Goal: Task Accomplishment & Management: Manage account settings

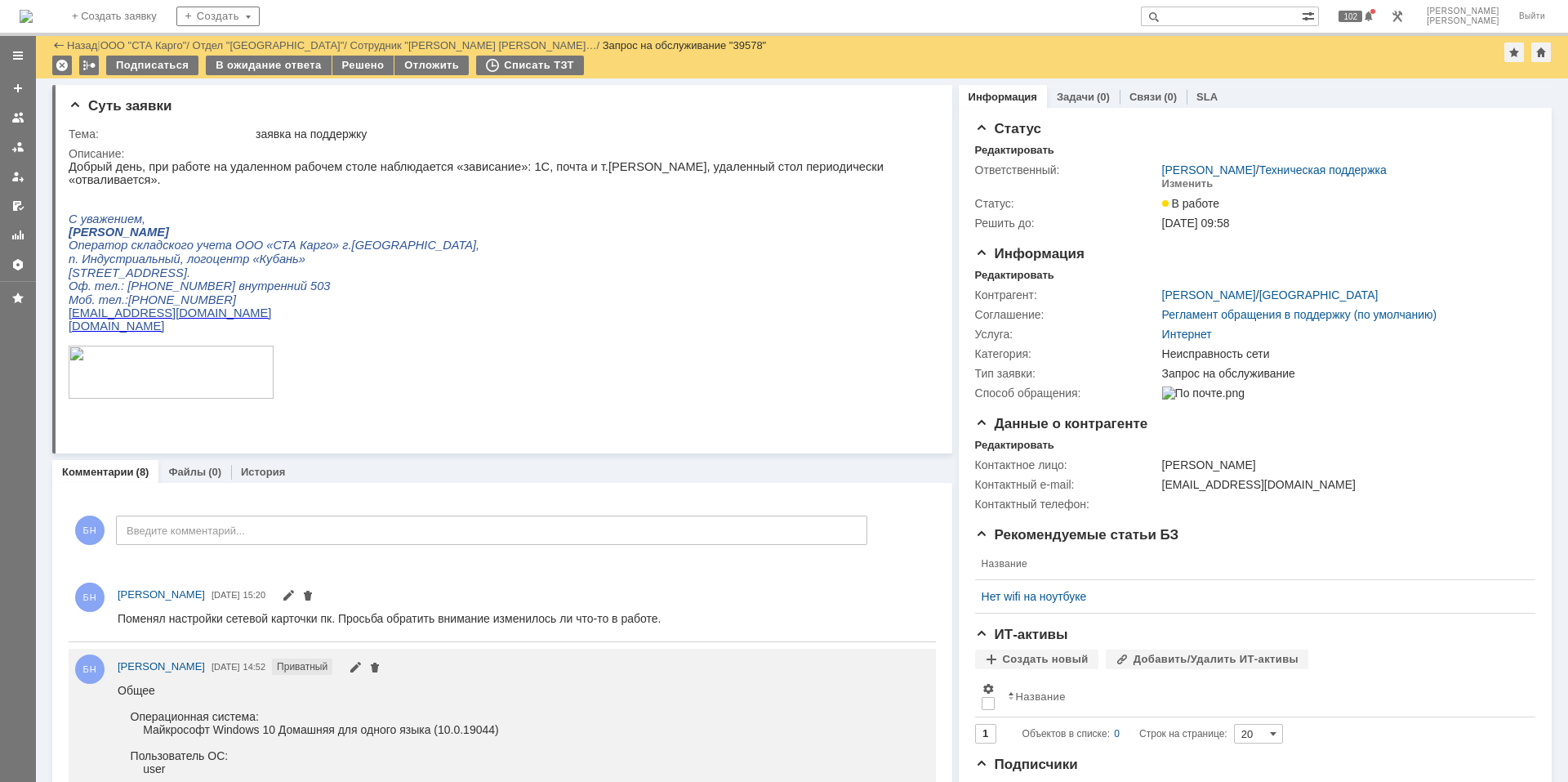
scroll to position [82, 0]
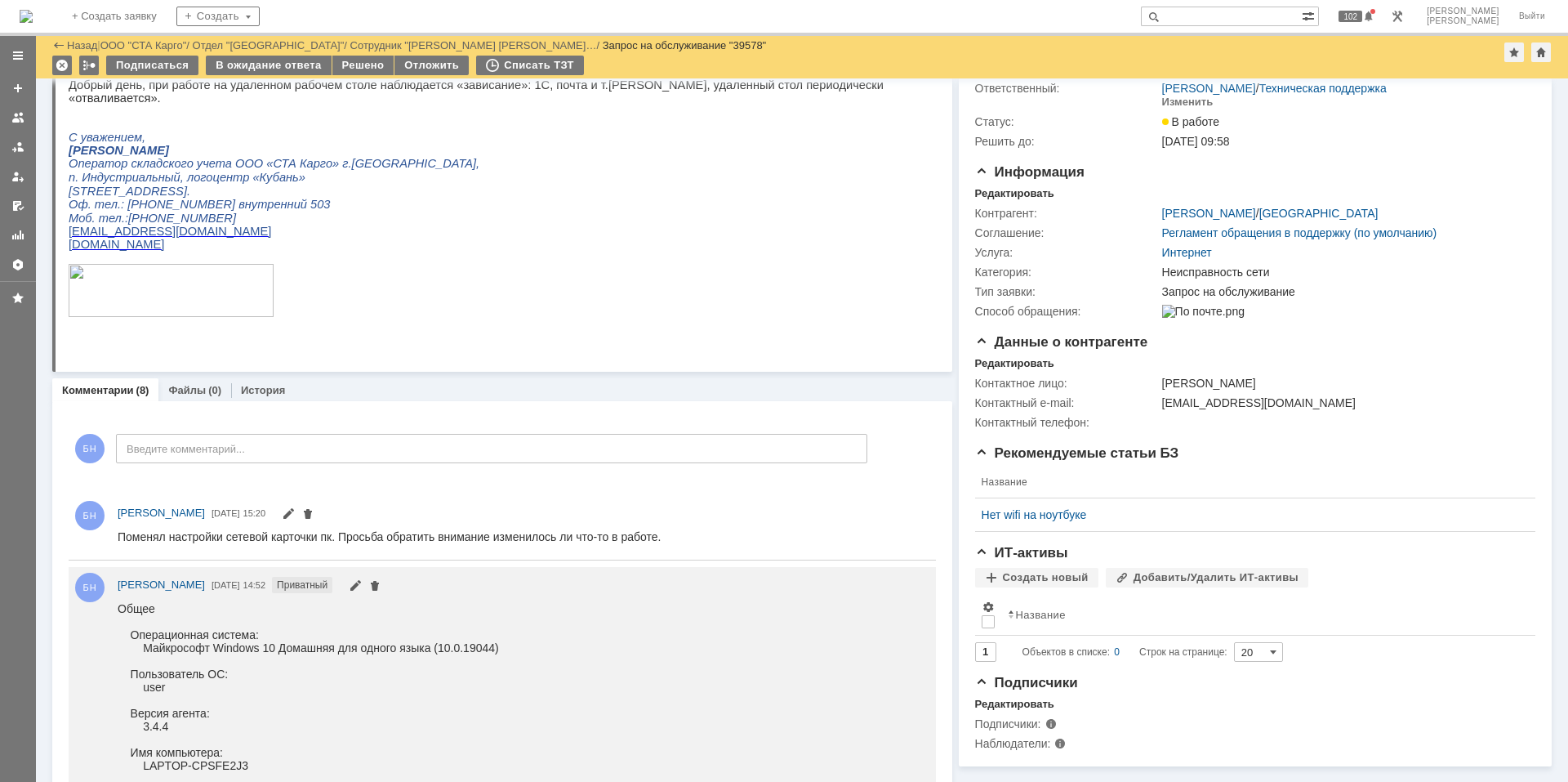
click at [429, 197] on p "Оф. тел.: [PHONE_NUMBER] внутренний 503" at bounding box center [495, 204] width 854 height 14
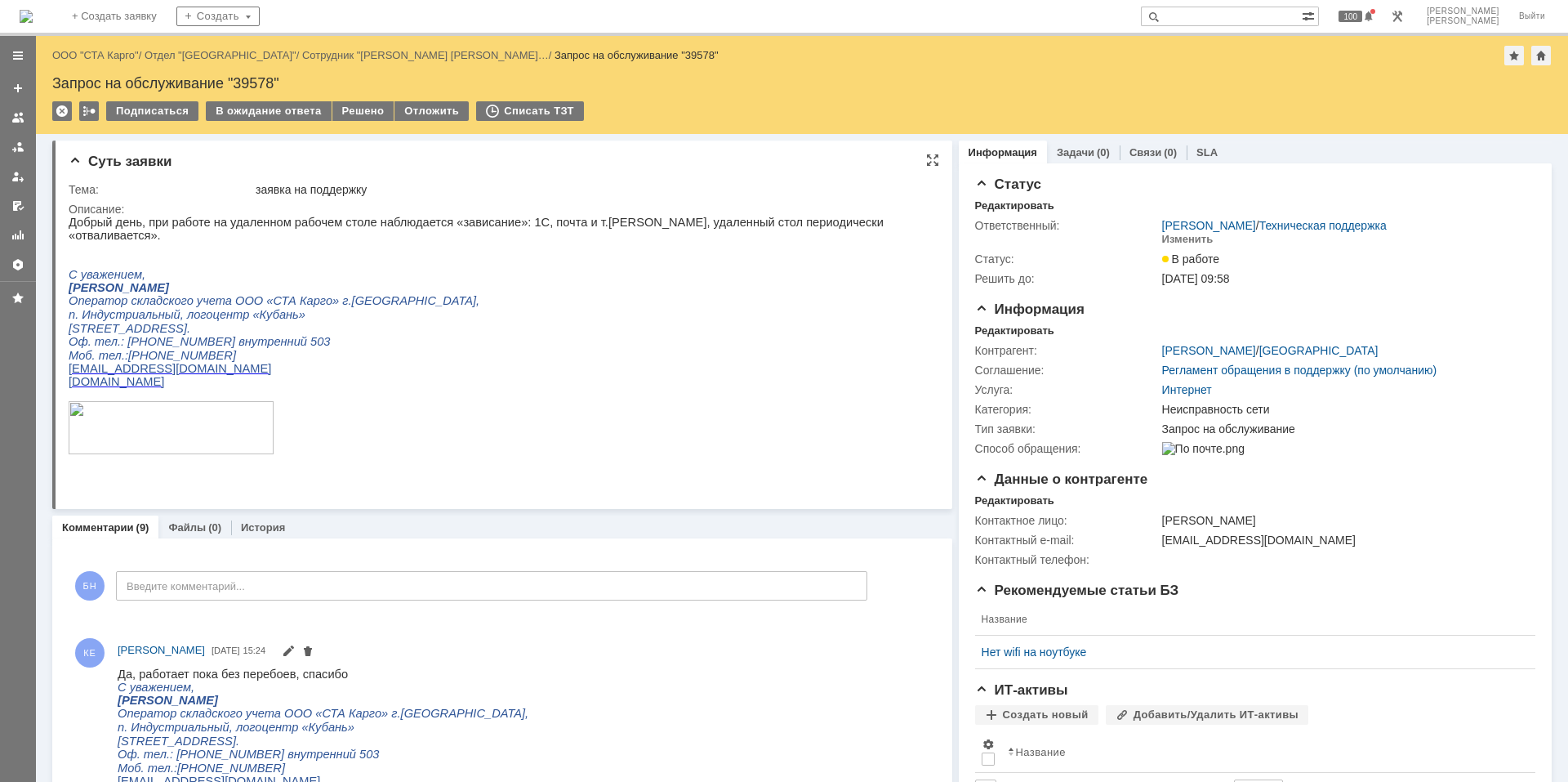
click at [562, 401] on p at bounding box center [495, 394] width 854 height 13
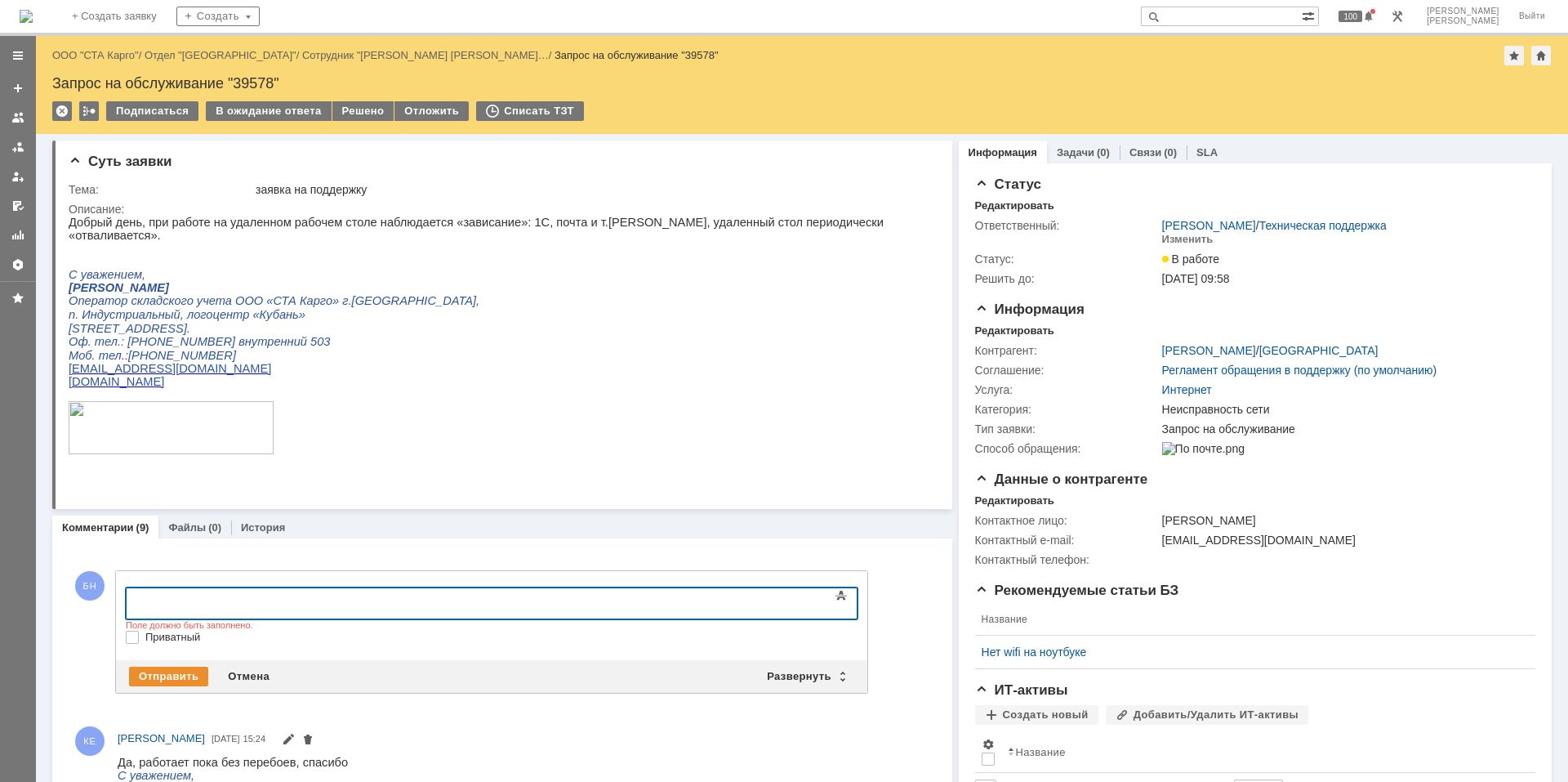
click at [267, 121] on td "В ожидание ответа" at bounding box center [268, 112] width 126 height 21
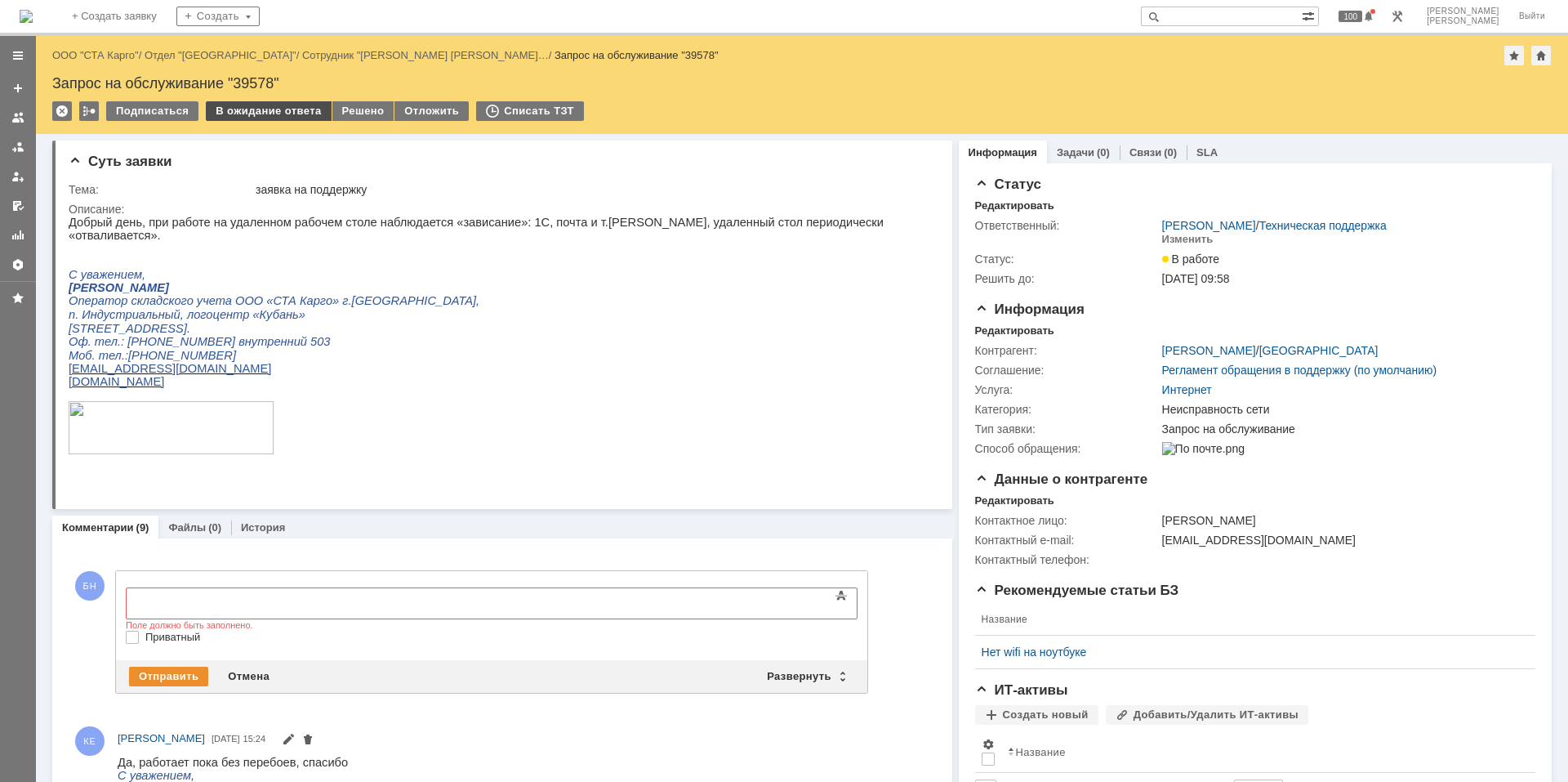
click at [272, 108] on div "В ожидание ответа" at bounding box center [268, 111] width 125 height 20
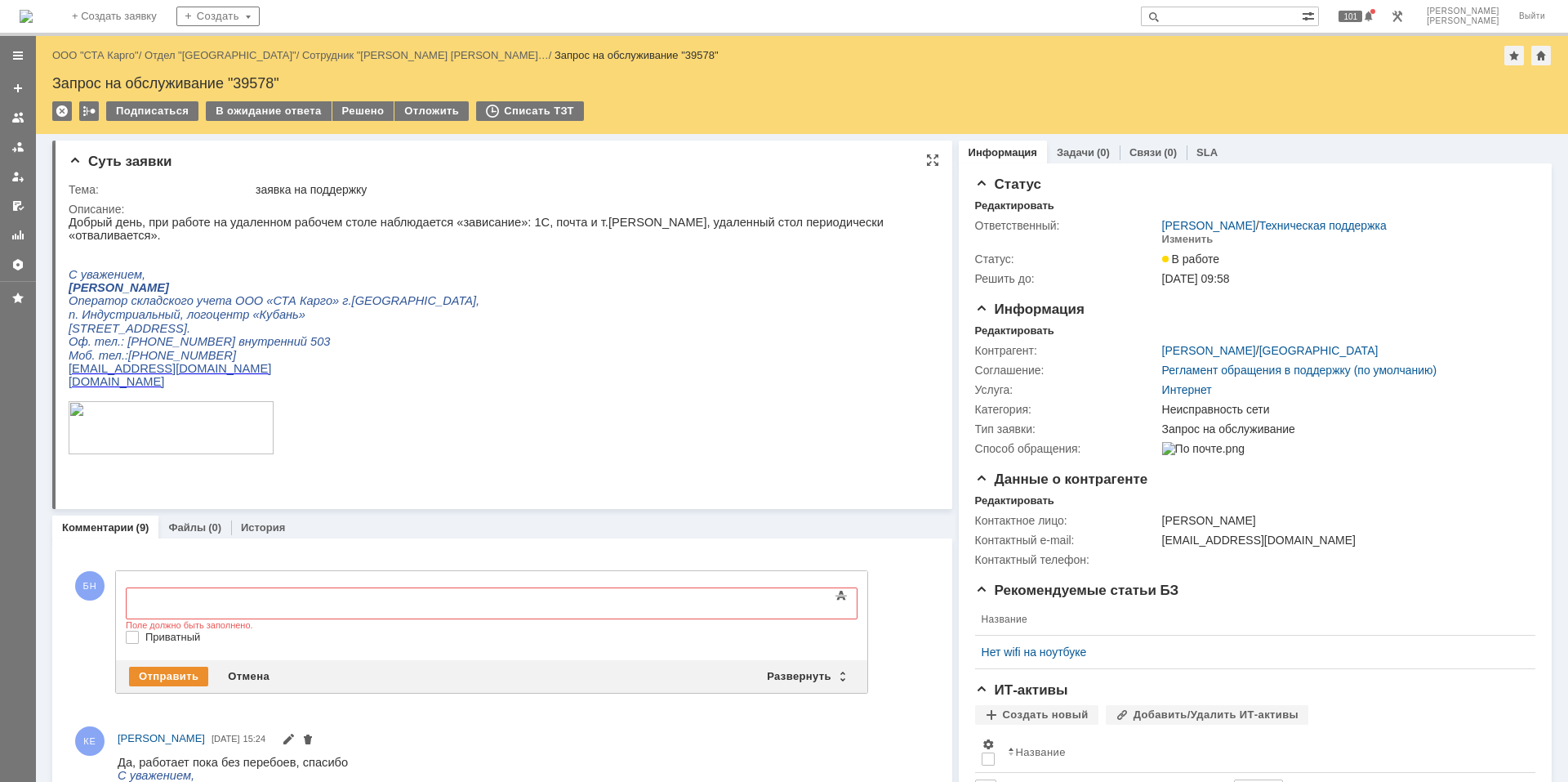
click at [479, 377] on p "[DOMAIN_NAME]" at bounding box center [495, 381] width 854 height 13
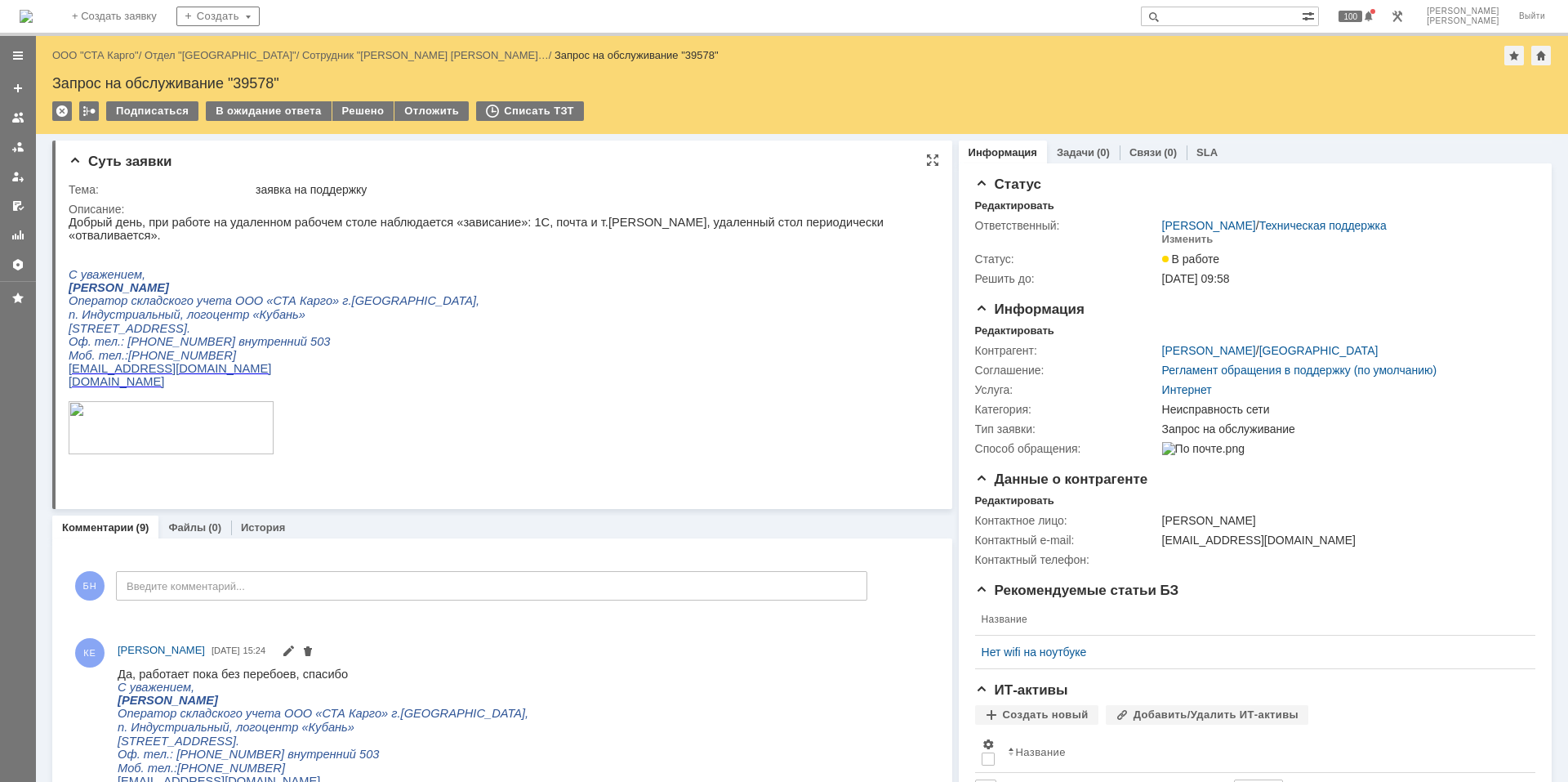
click at [489, 338] on p "Оф. тел.: [PHONE_NUMBER] внутренний 503" at bounding box center [495, 342] width 854 height 14
click at [295, 108] on div "В ожидание ответа" at bounding box center [268, 111] width 125 height 20
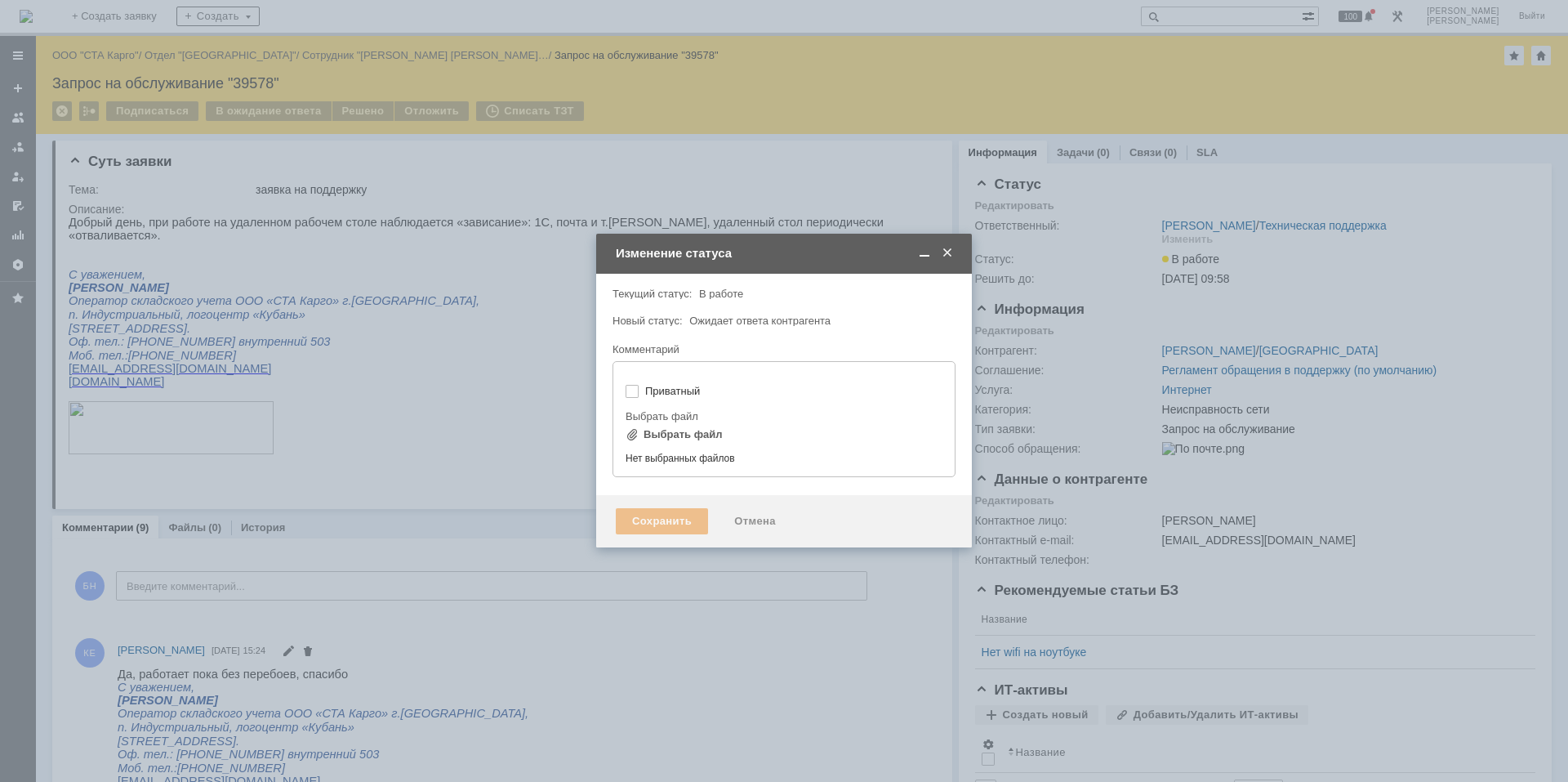
type input "[не указано]"
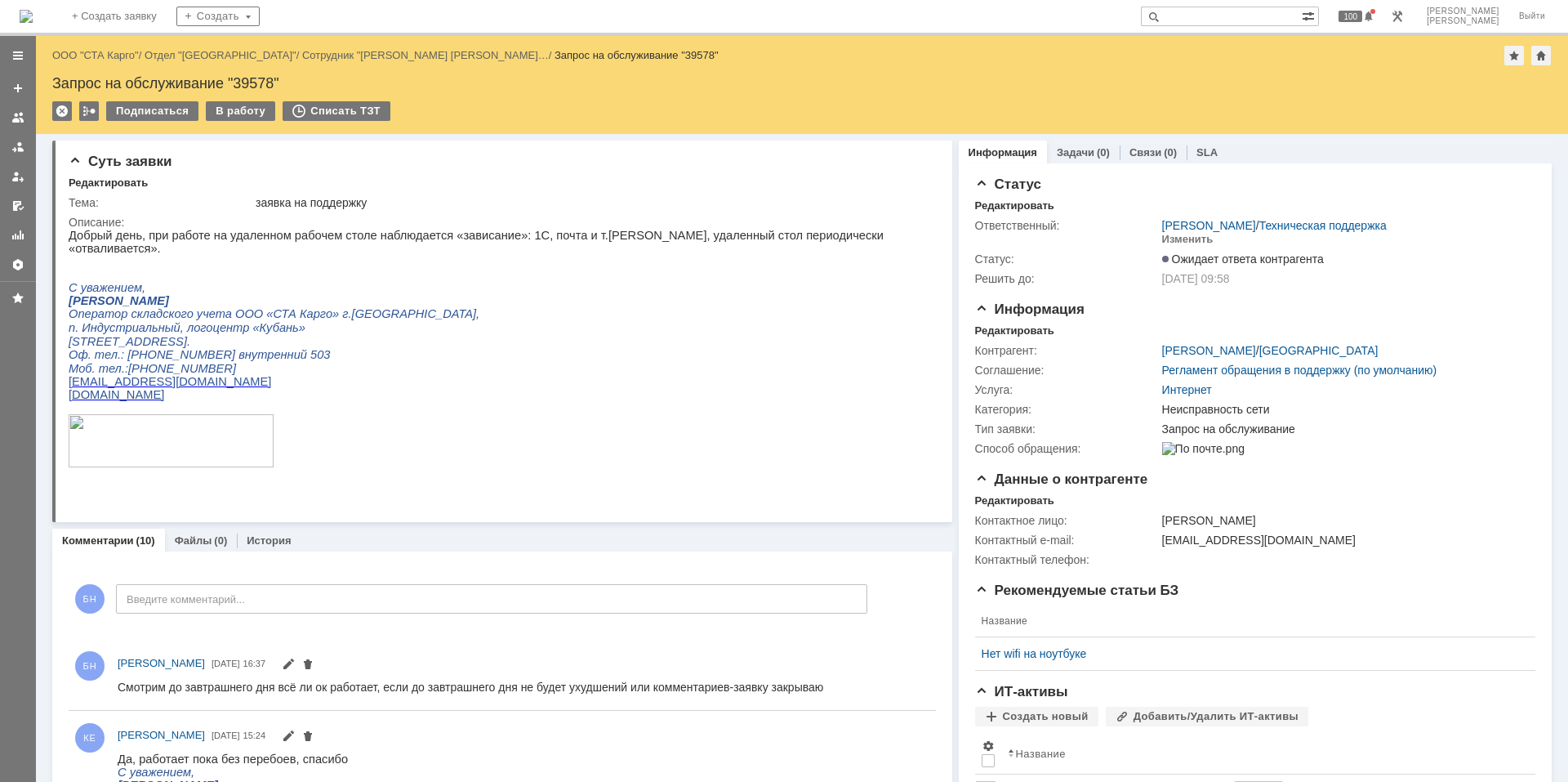
click at [32, 17] on img at bounding box center [26, 15] width 13 height 13
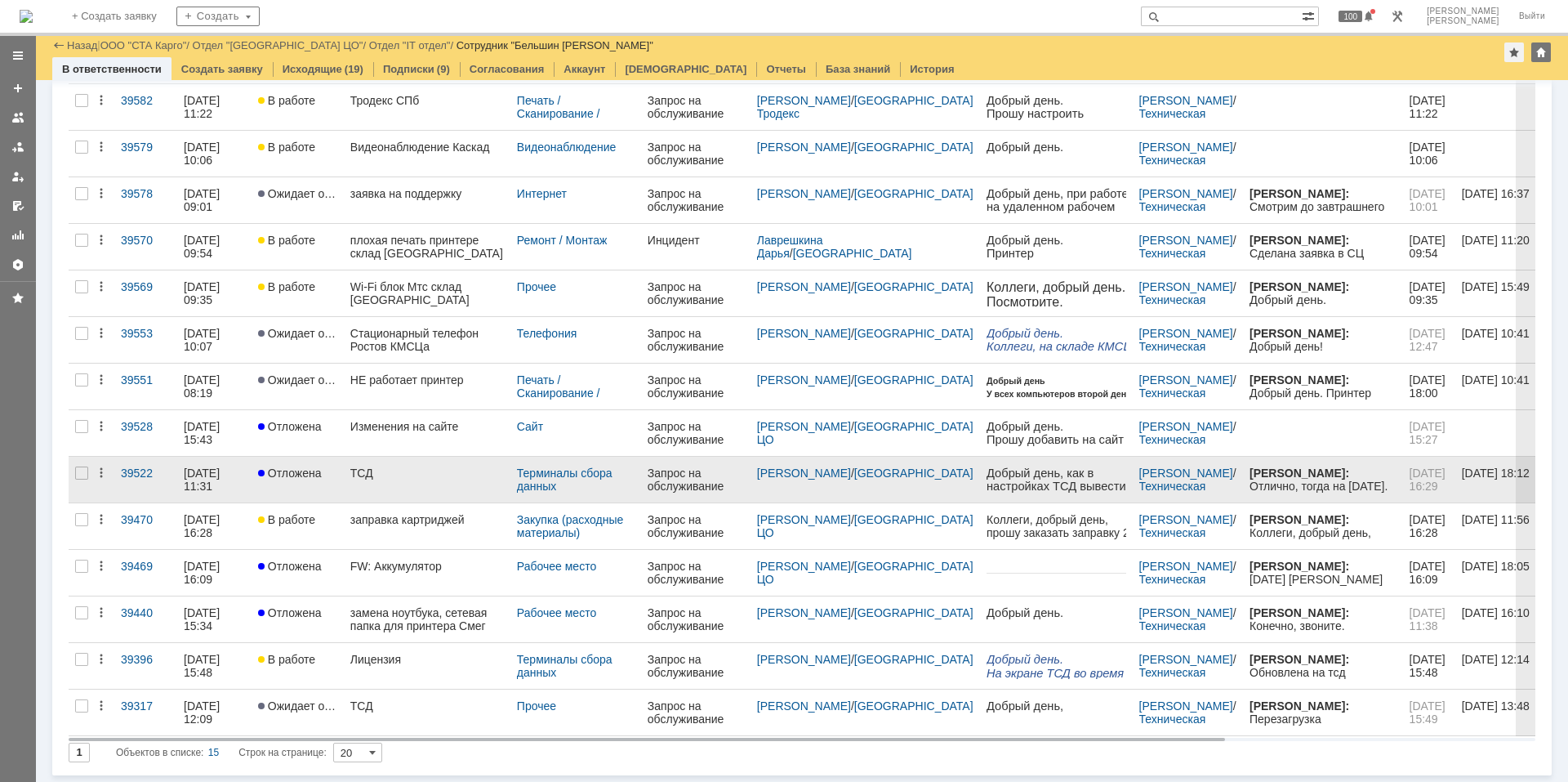
scroll to position [197, 0]
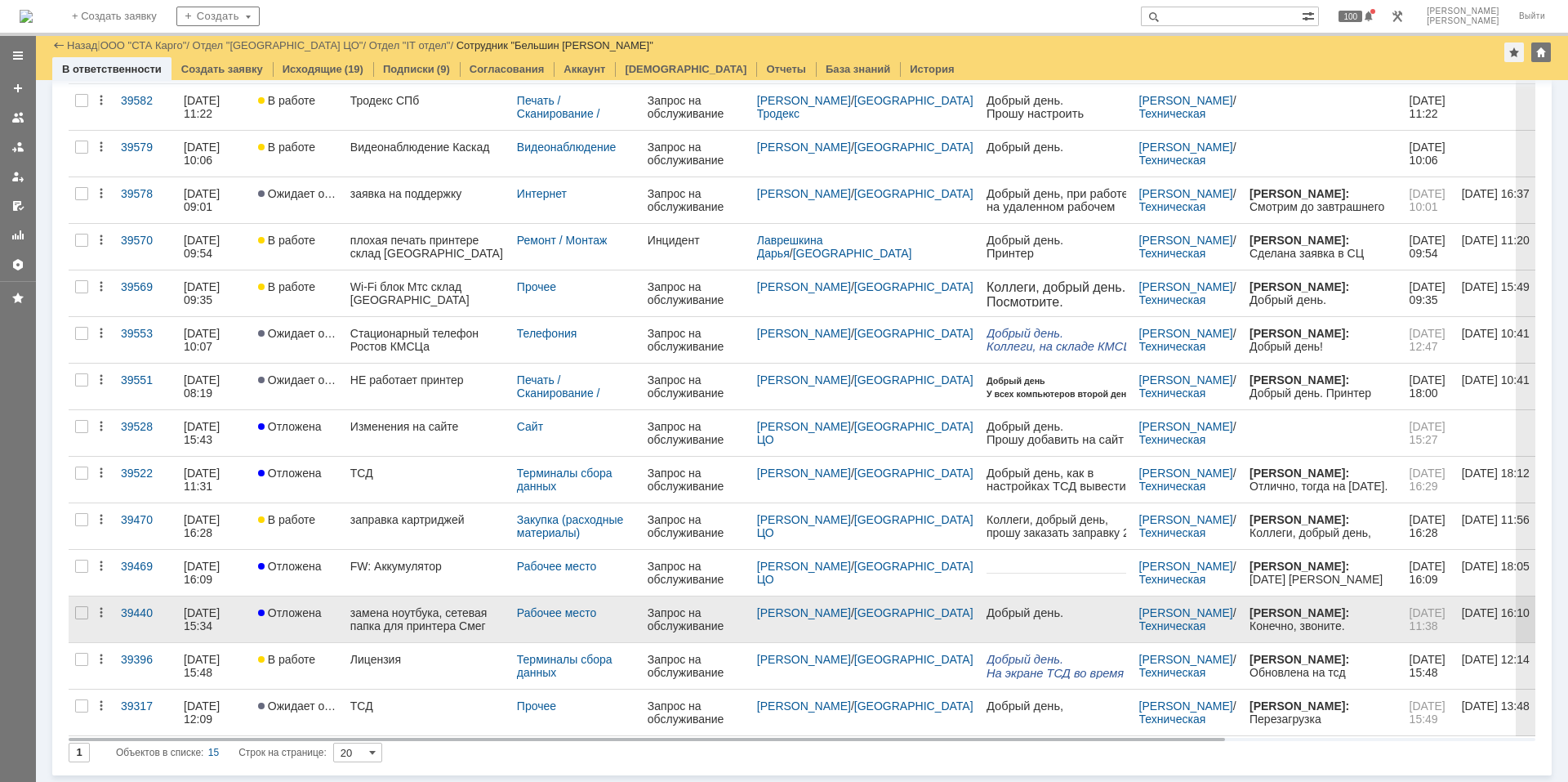
click at [435, 632] on div "замена ноутбука, сетевая папка для принтера Смег" at bounding box center [427, 619] width 154 height 26
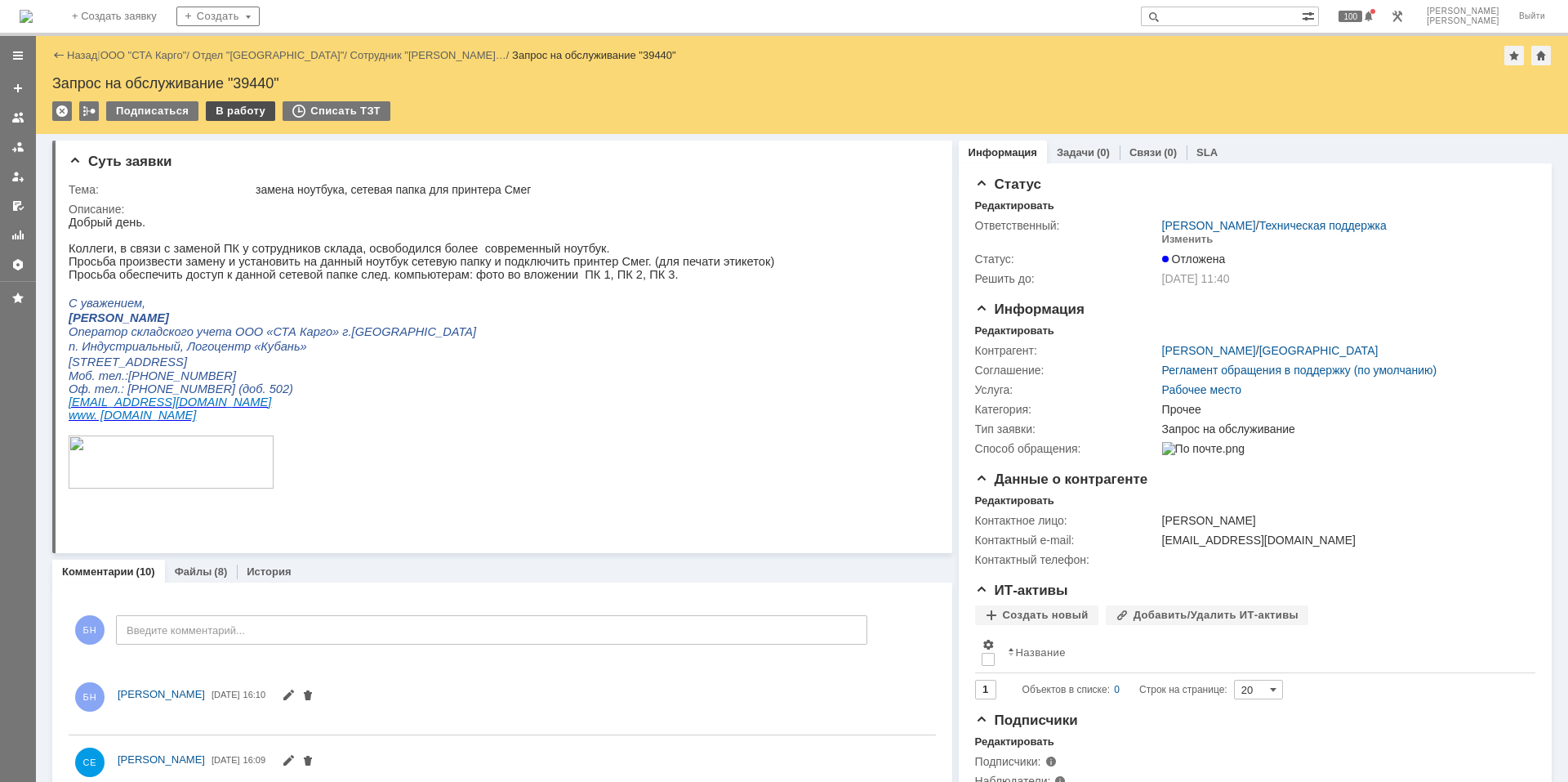
click at [249, 109] on div "В работу" at bounding box center [240, 111] width 69 height 20
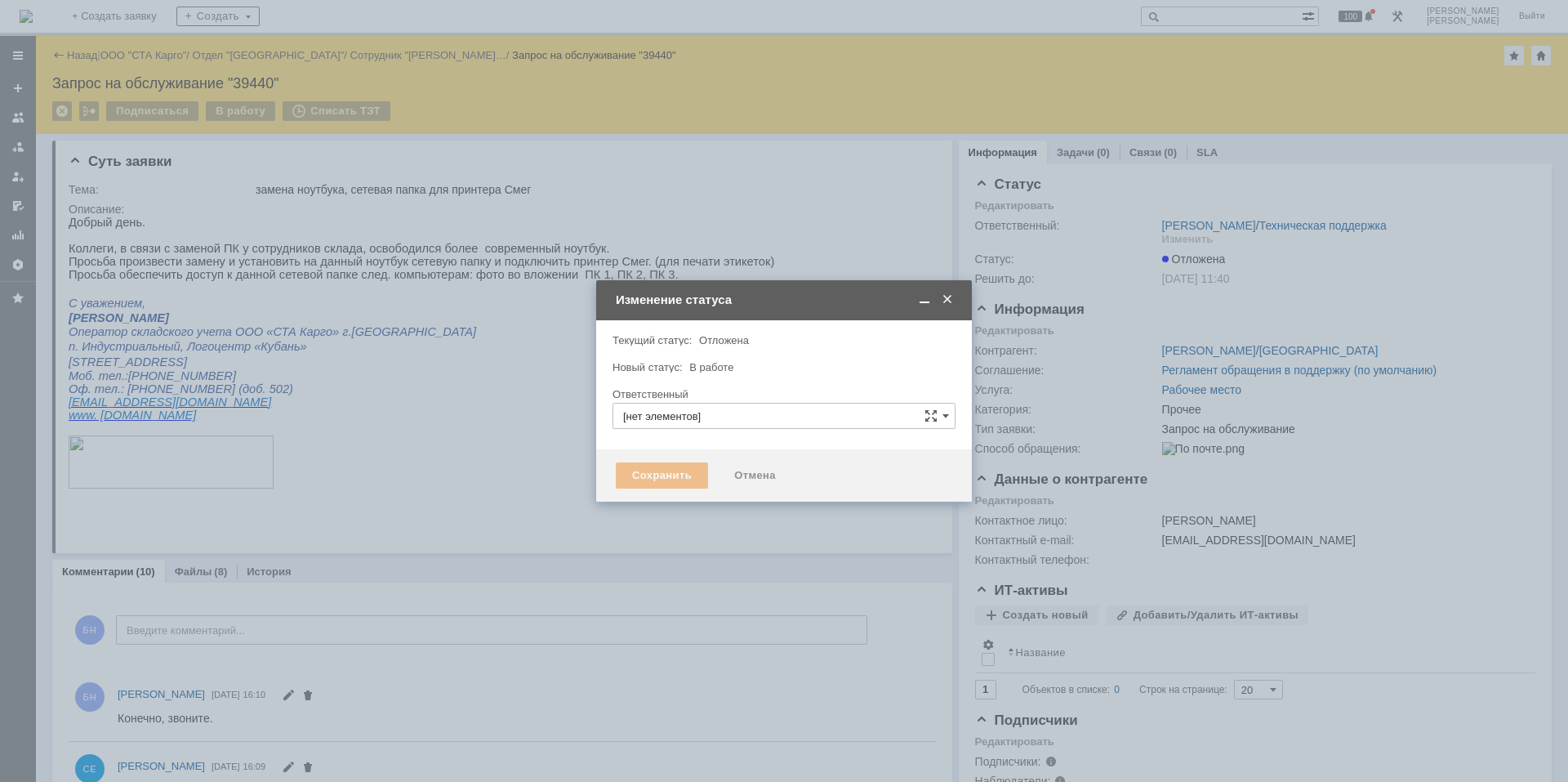
type input "[PERSON_NAME]"
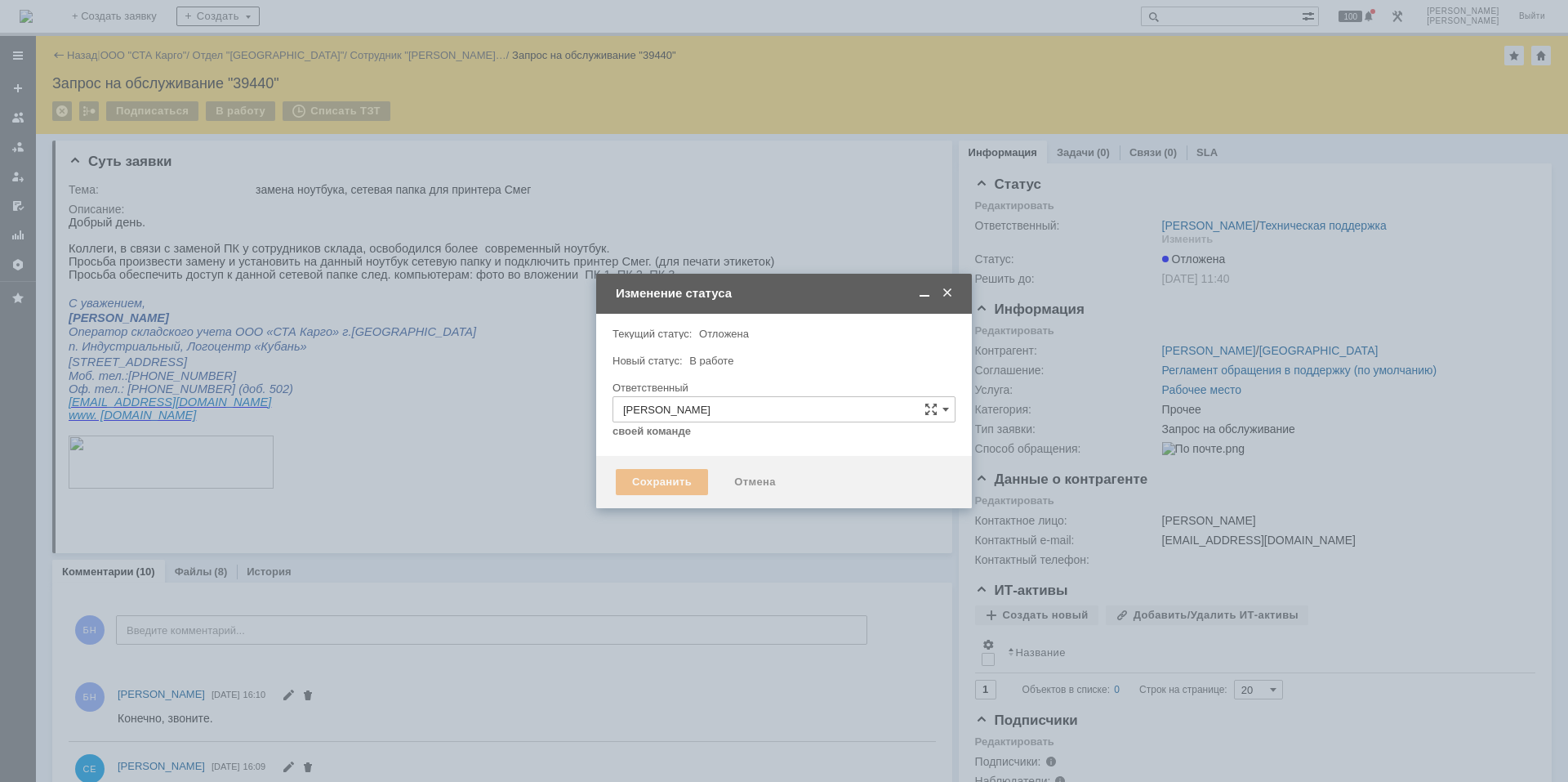
type input "Прочее"
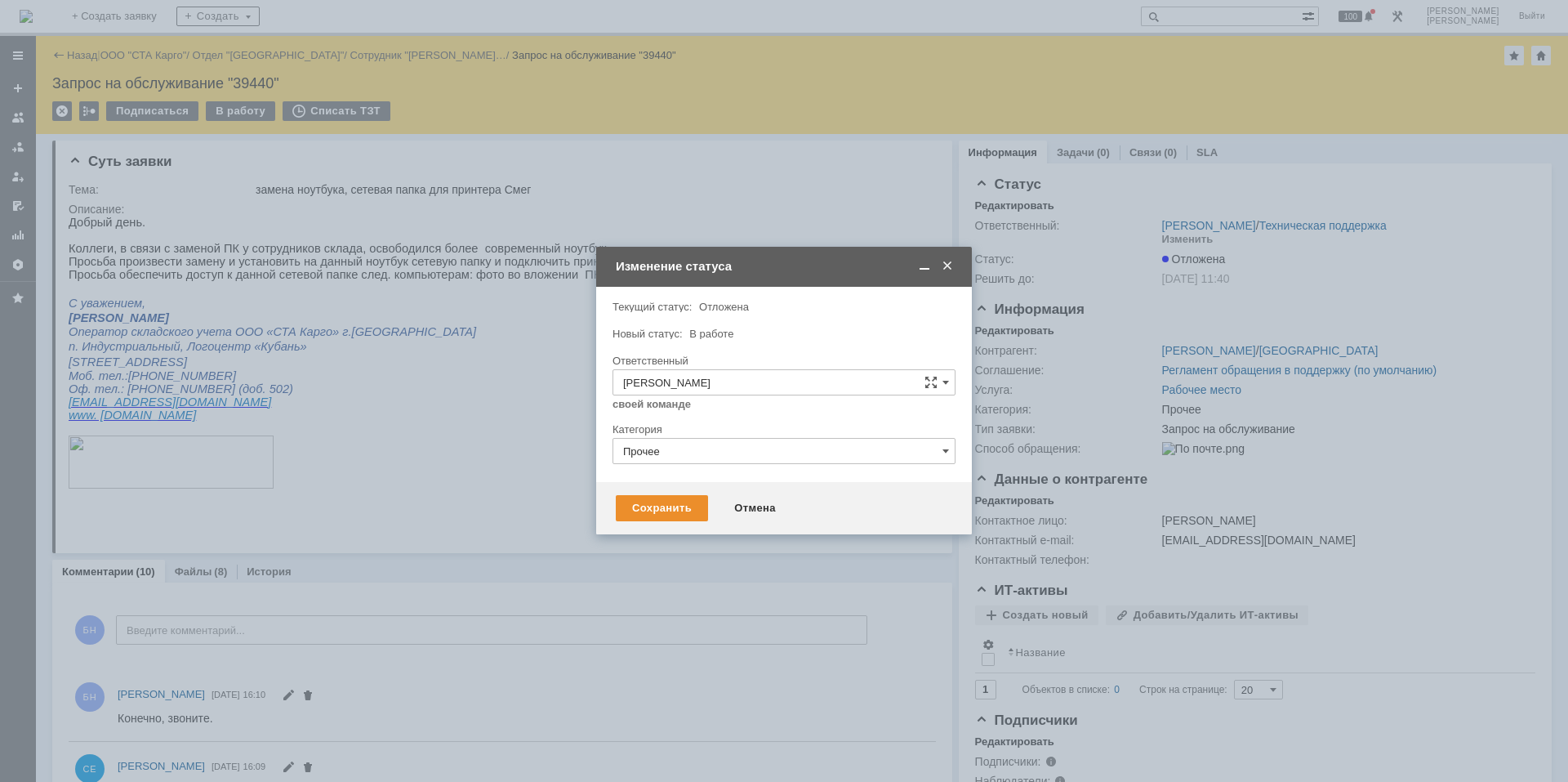
click at [655, 471] on div at bounding box center [784, 469] width 343 height 11
click at [642, 511] on div "Сохранить" at bounding box center [662, 508] width 92 height 26
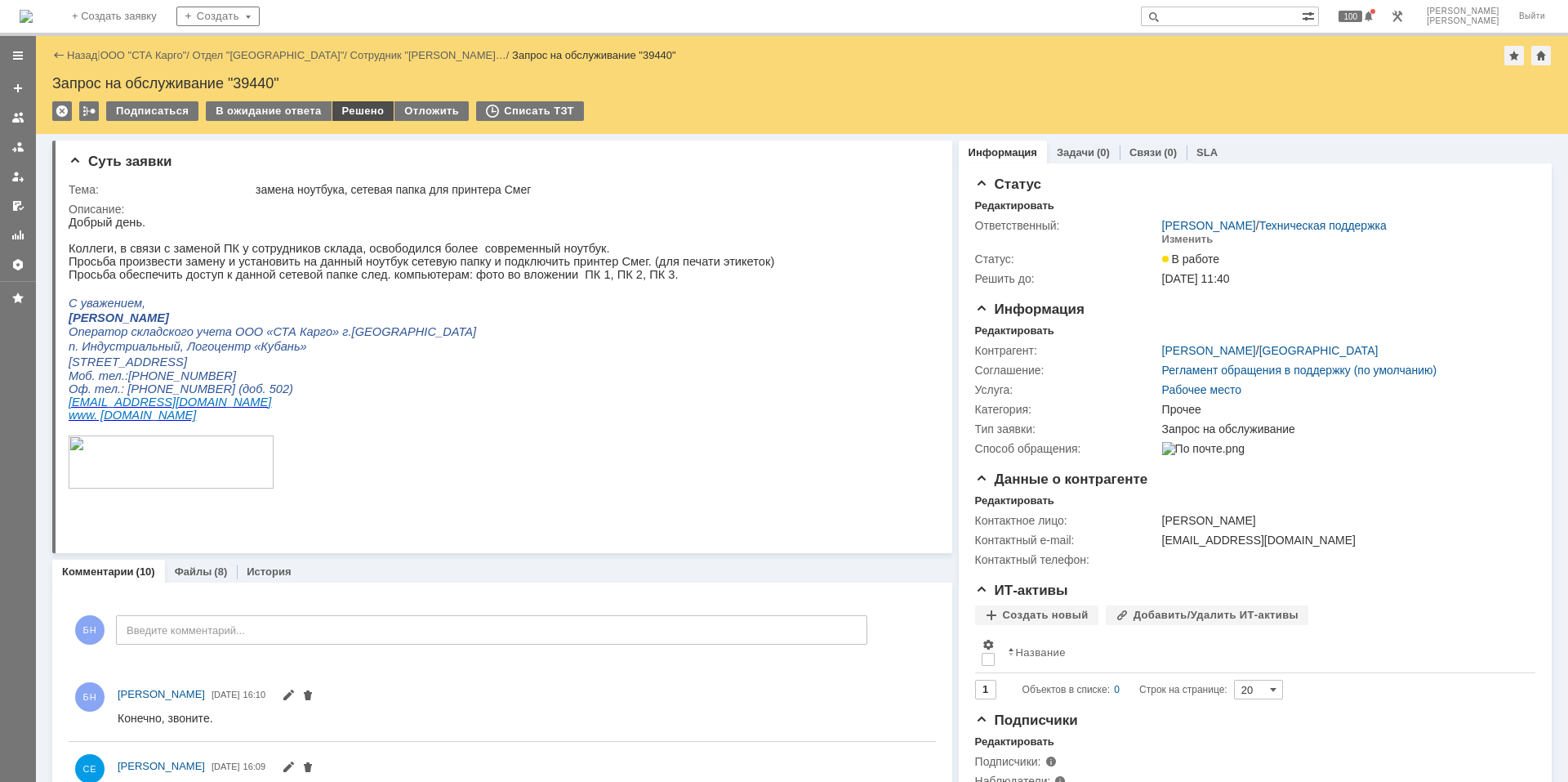
click at [344, 107] on div "Решено" at bounding box center [363, 111] width 62 height 20
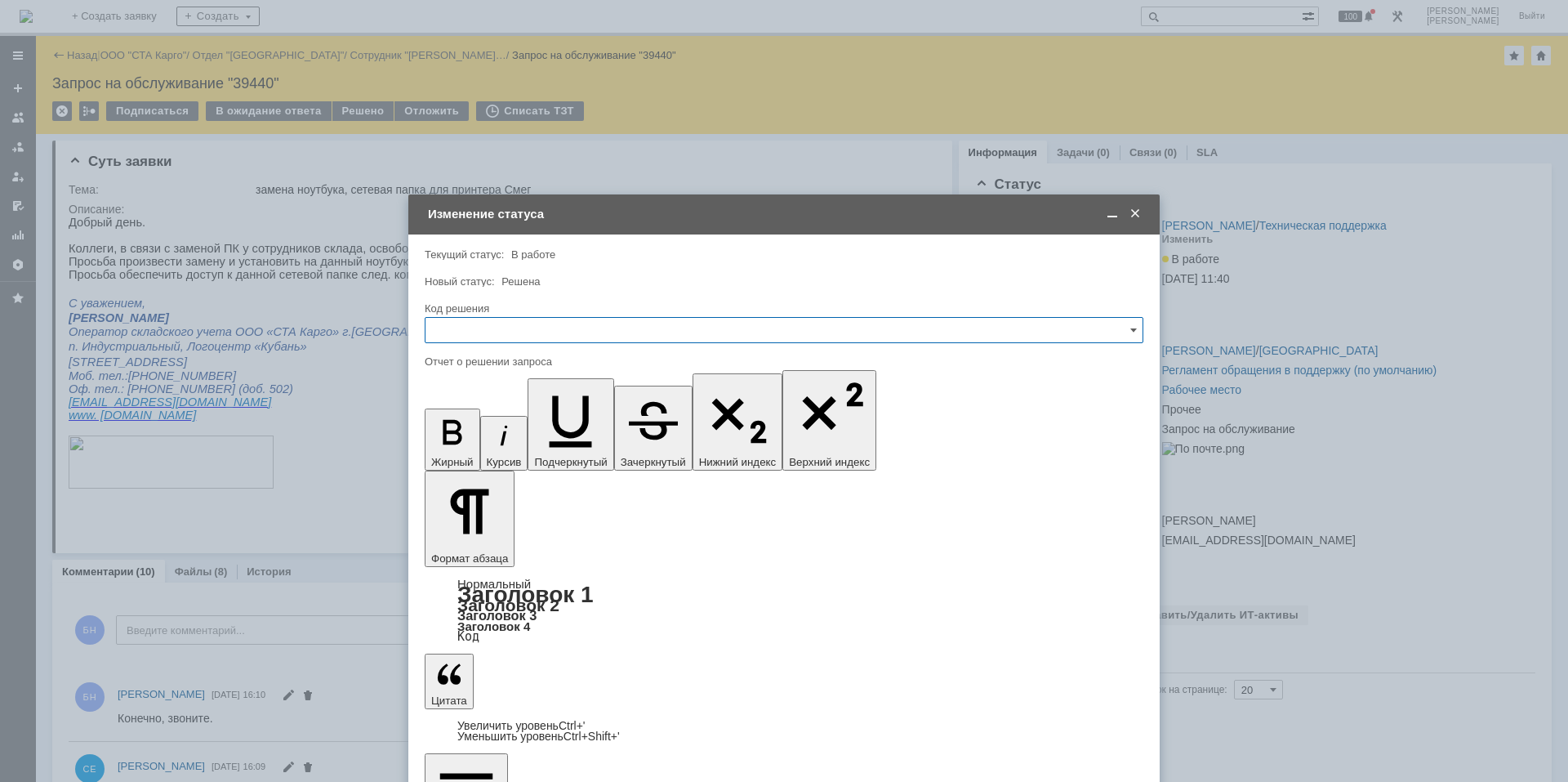
click at [485, 333] on input "text" at bounding box center [784, 330] width 719 height 26
click at [471, 554] on span "Решено" at bounding box center [784, 549] width 697 height 13
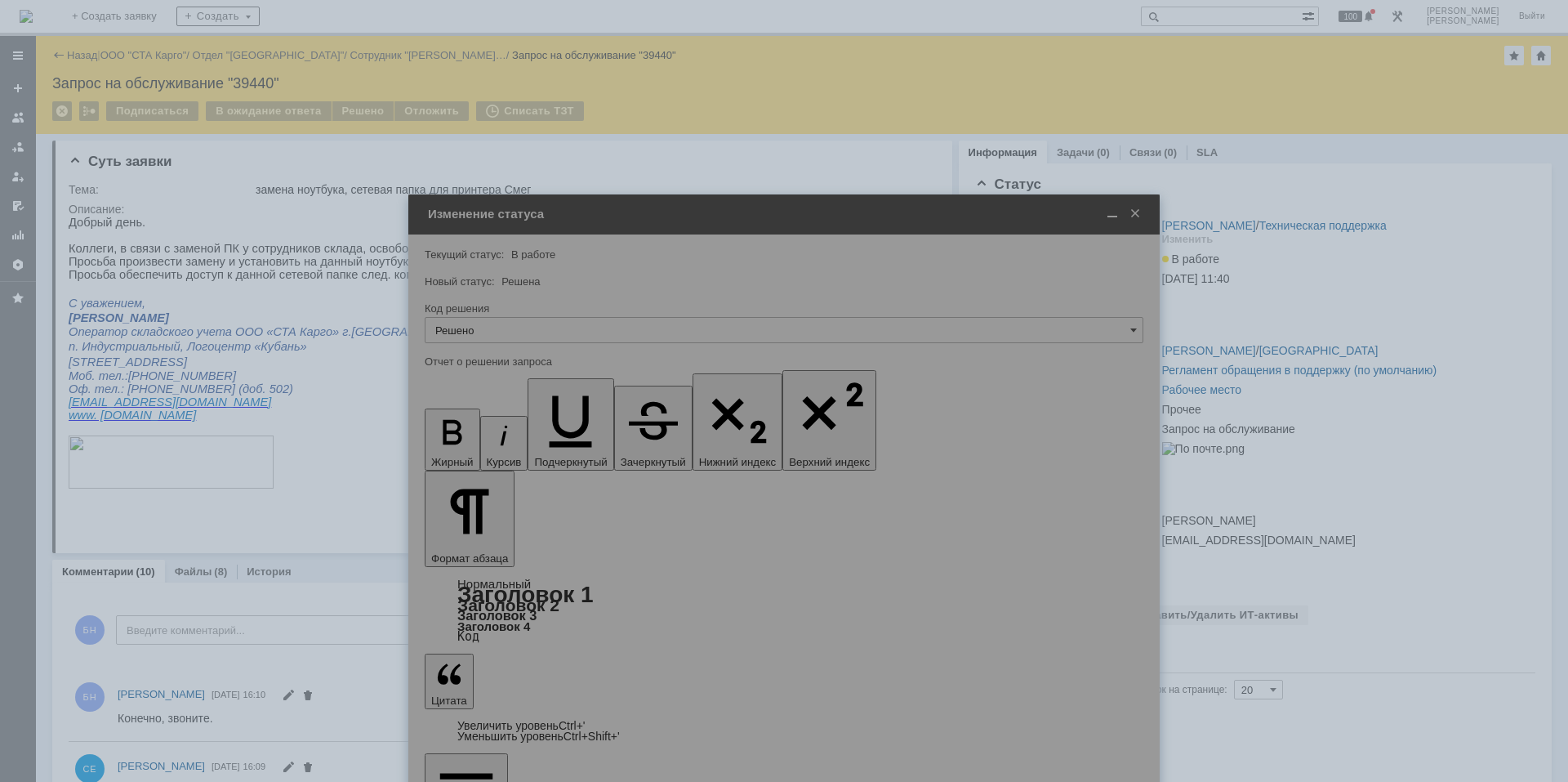
type input "Решено"
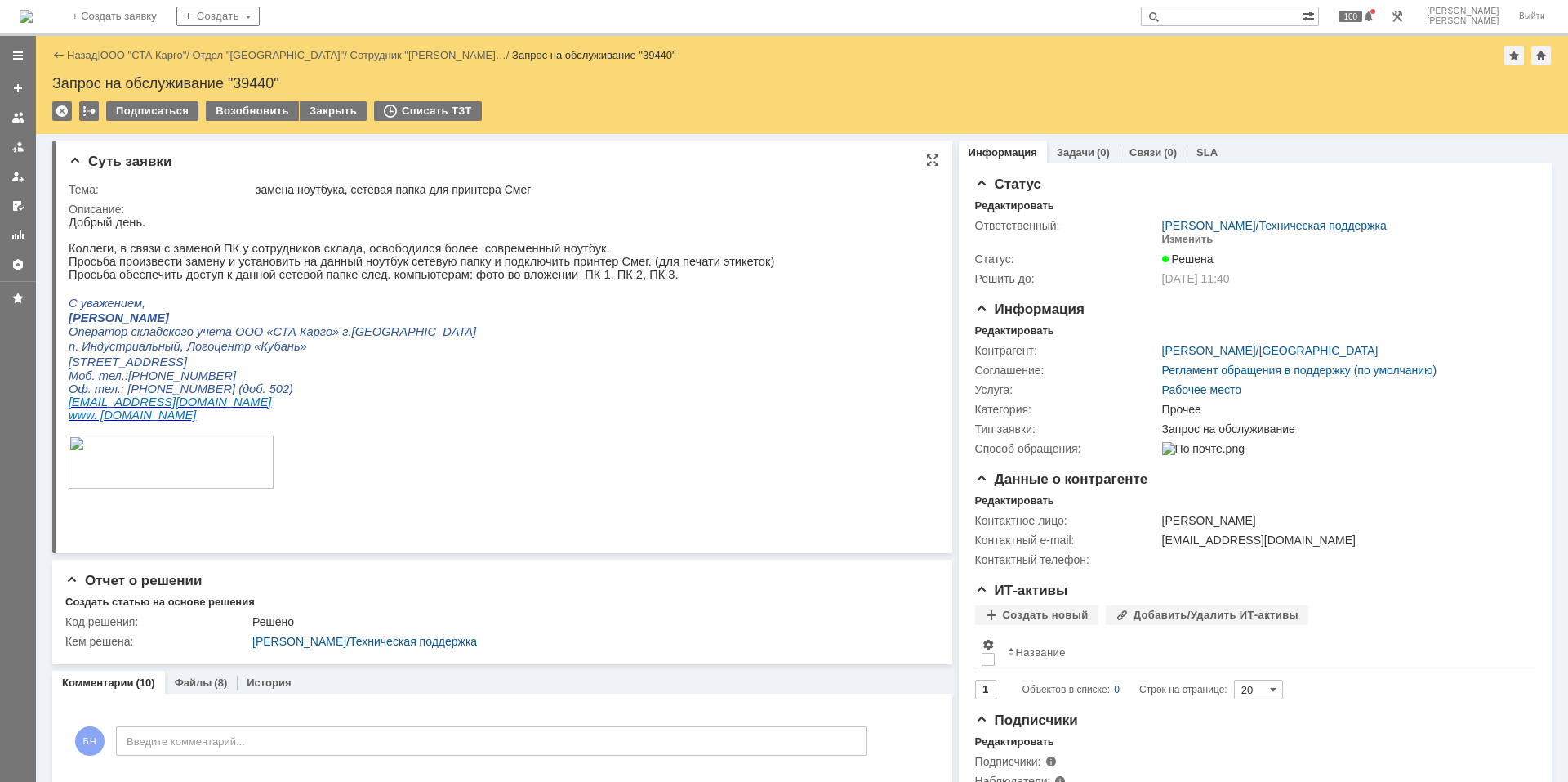
click at [320, 281] on p "Просьба обеспечить доступ к данной сетевой папке след. компьютерам: фото во вло…" at bounding box center [421, 273] width 706 height 13
click at [32, 17] on img at bounding box center [26, 15] width 13 height 13
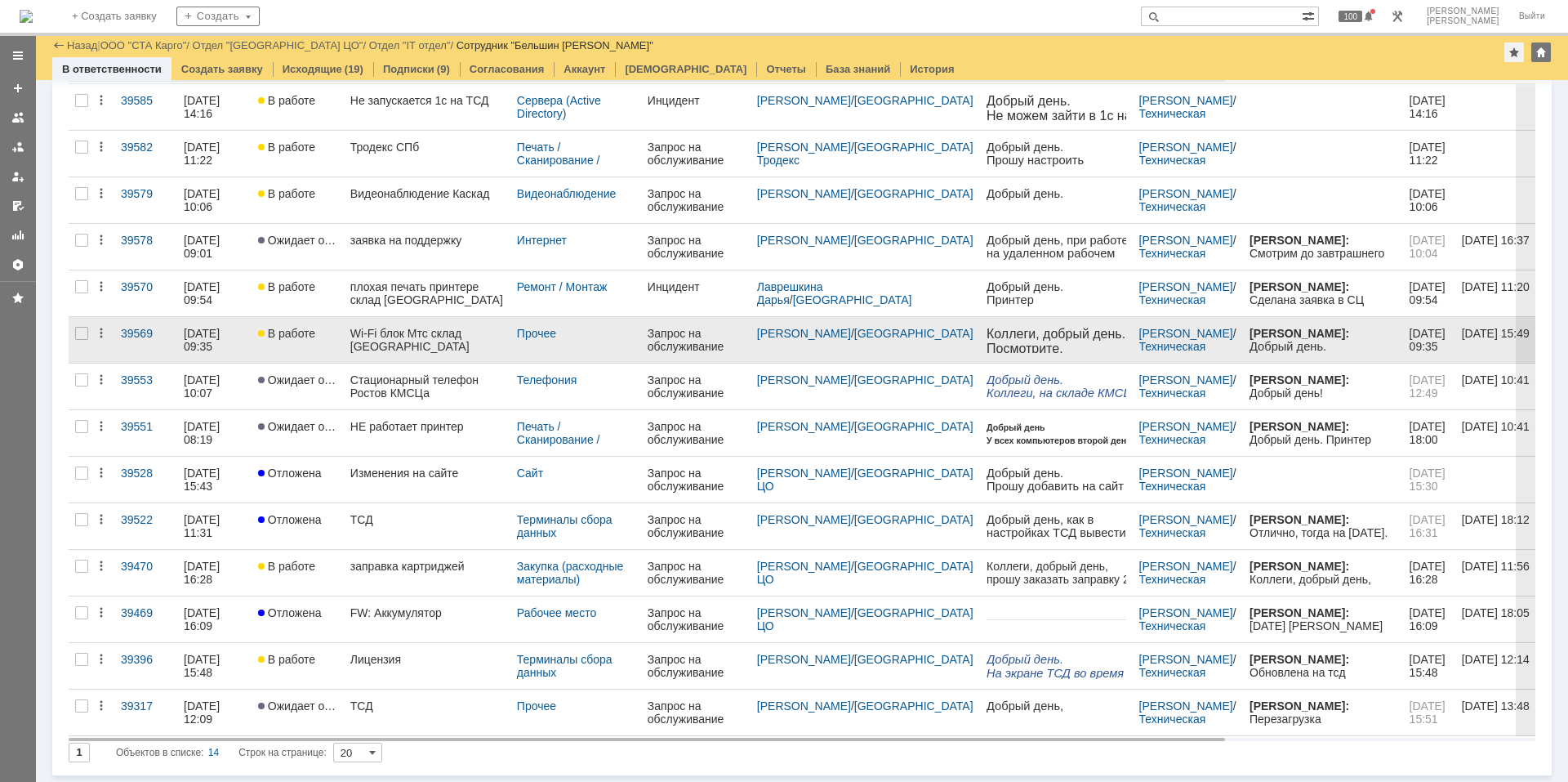
click at [428, 346] on div "Wi-Fi блок Мтс склад Краснодар" at bounding box center [427, 339] width 154 height 26
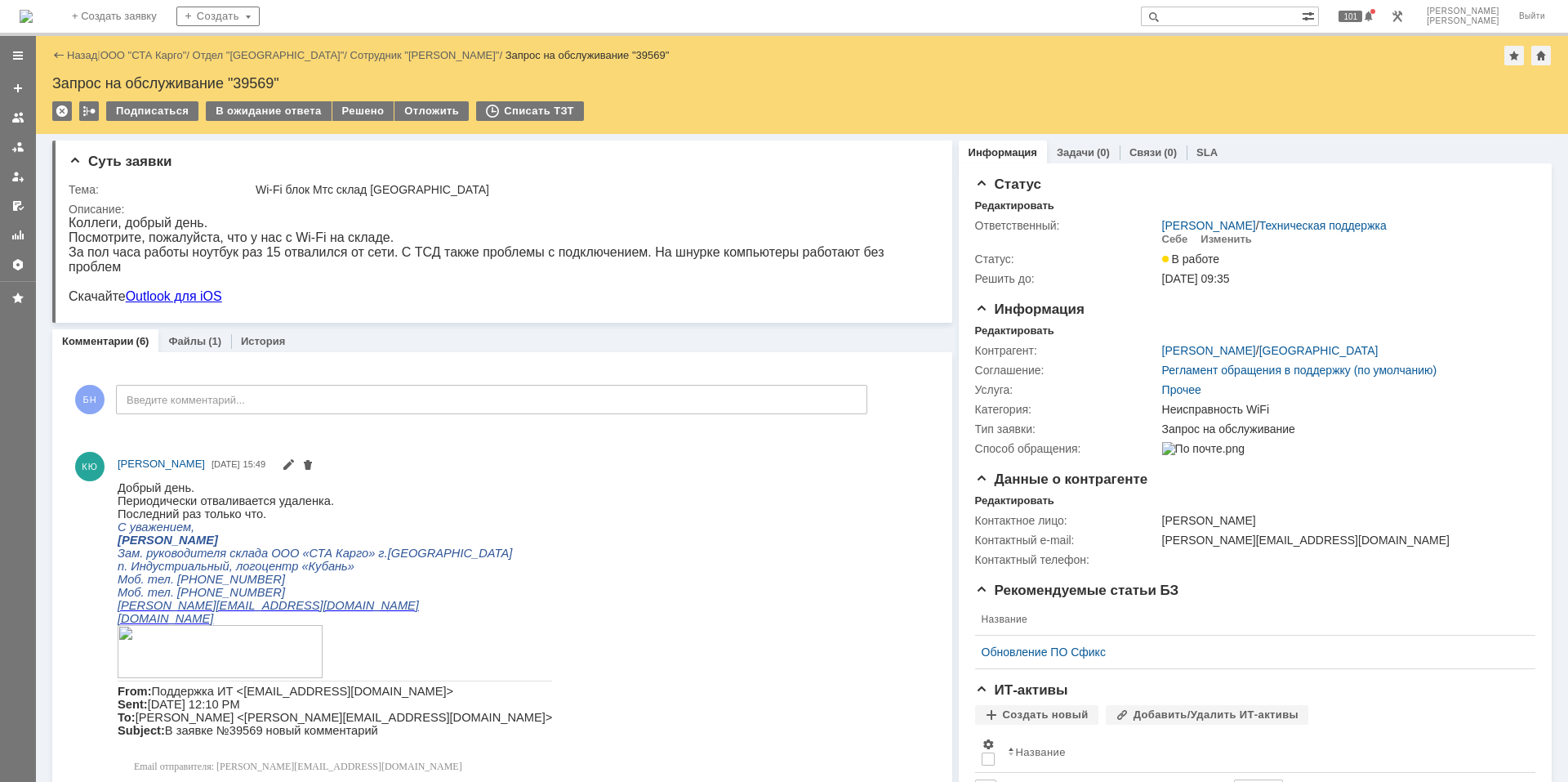
click at [440, 500] on html "Добрый день. Периодически отваливается удаленка. Последний раз только что. С ув…" at bounding box center [520, 630] width 803 height 300
click at [476, 542] on html "Добрый день. Периодически отваливается удаленка. Последний раз только что. С ув…" at bounding box center [520, 630] width 803 height 300
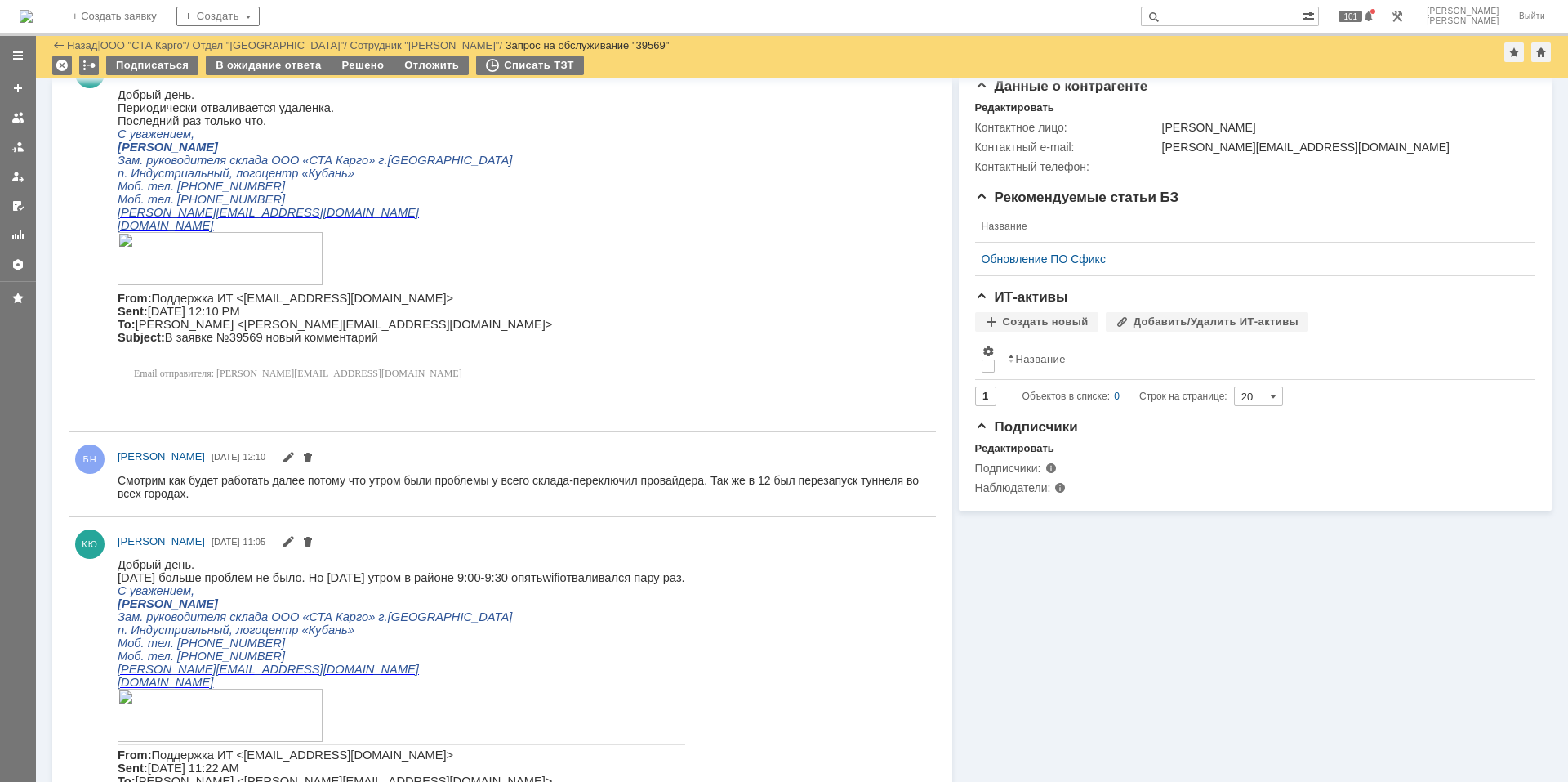
scroll to position [572, 0]
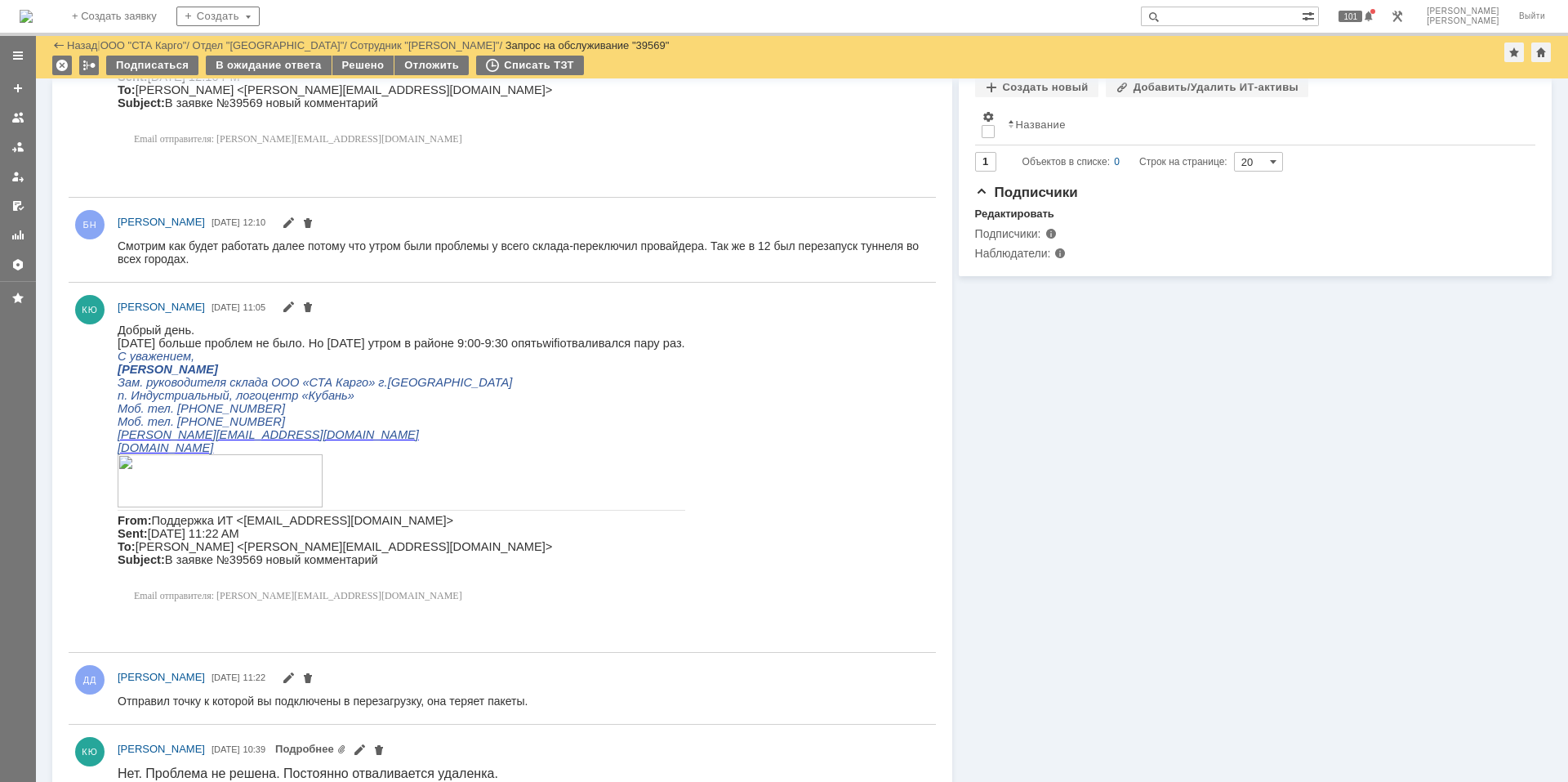
click at [32, 23] on img at bounding box center [26, 15] width 13 height 13
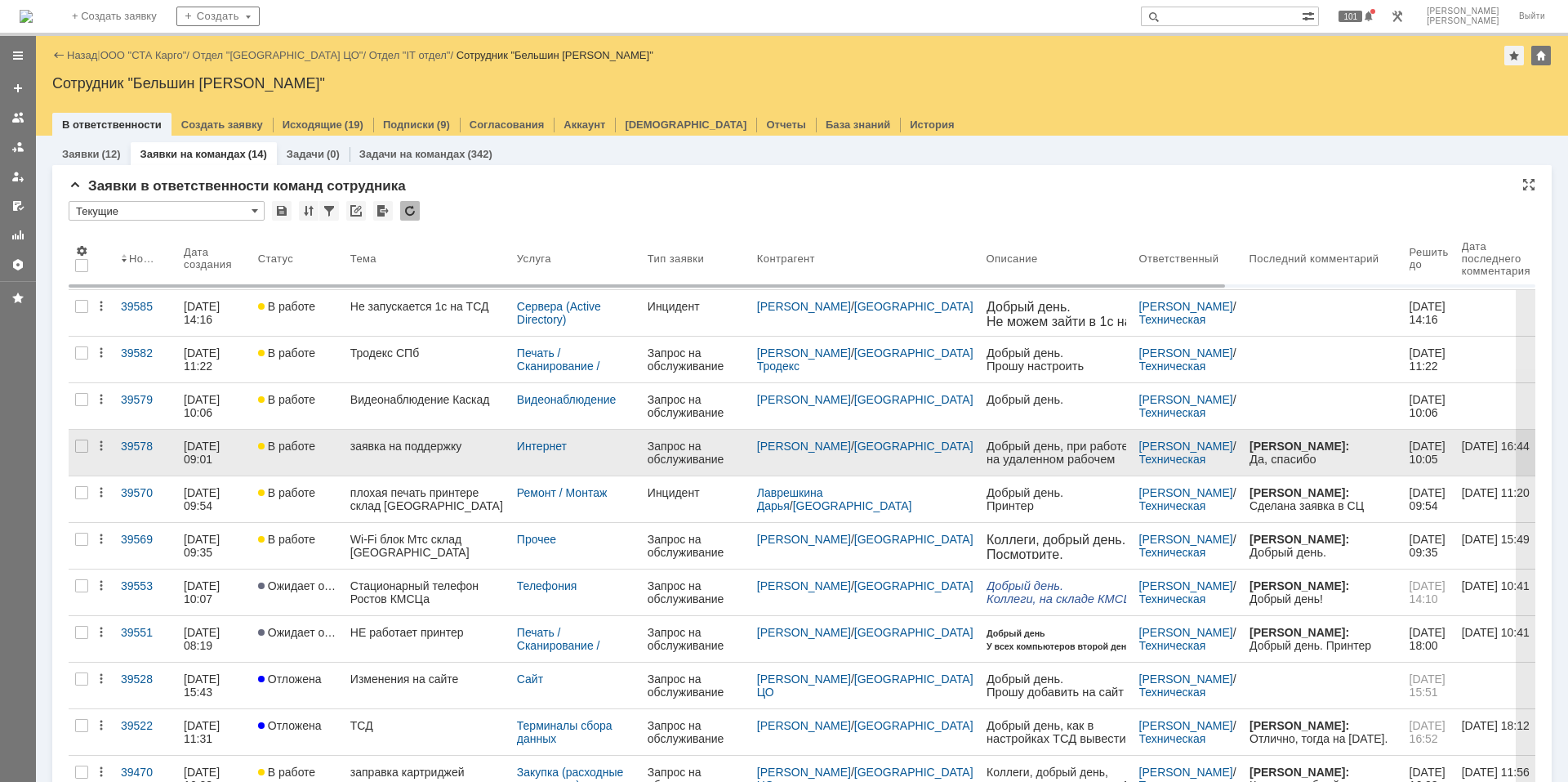
click at [406, 452] on link "заявка на поддержку" at bounding box center [426, 453] width 167 height 46
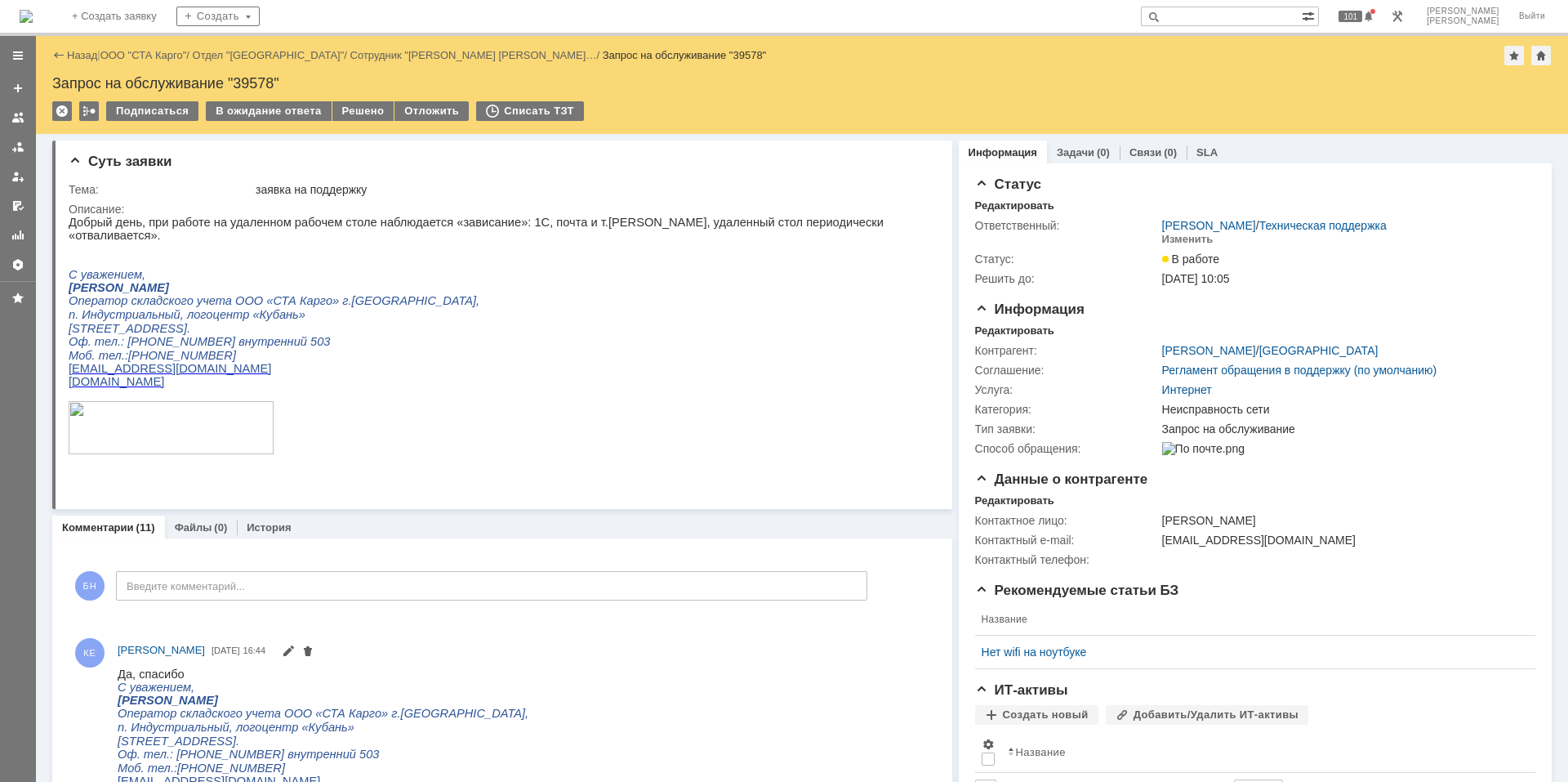
click at [32, 23] on img at bounding box center [26, 15] width 13 height 13
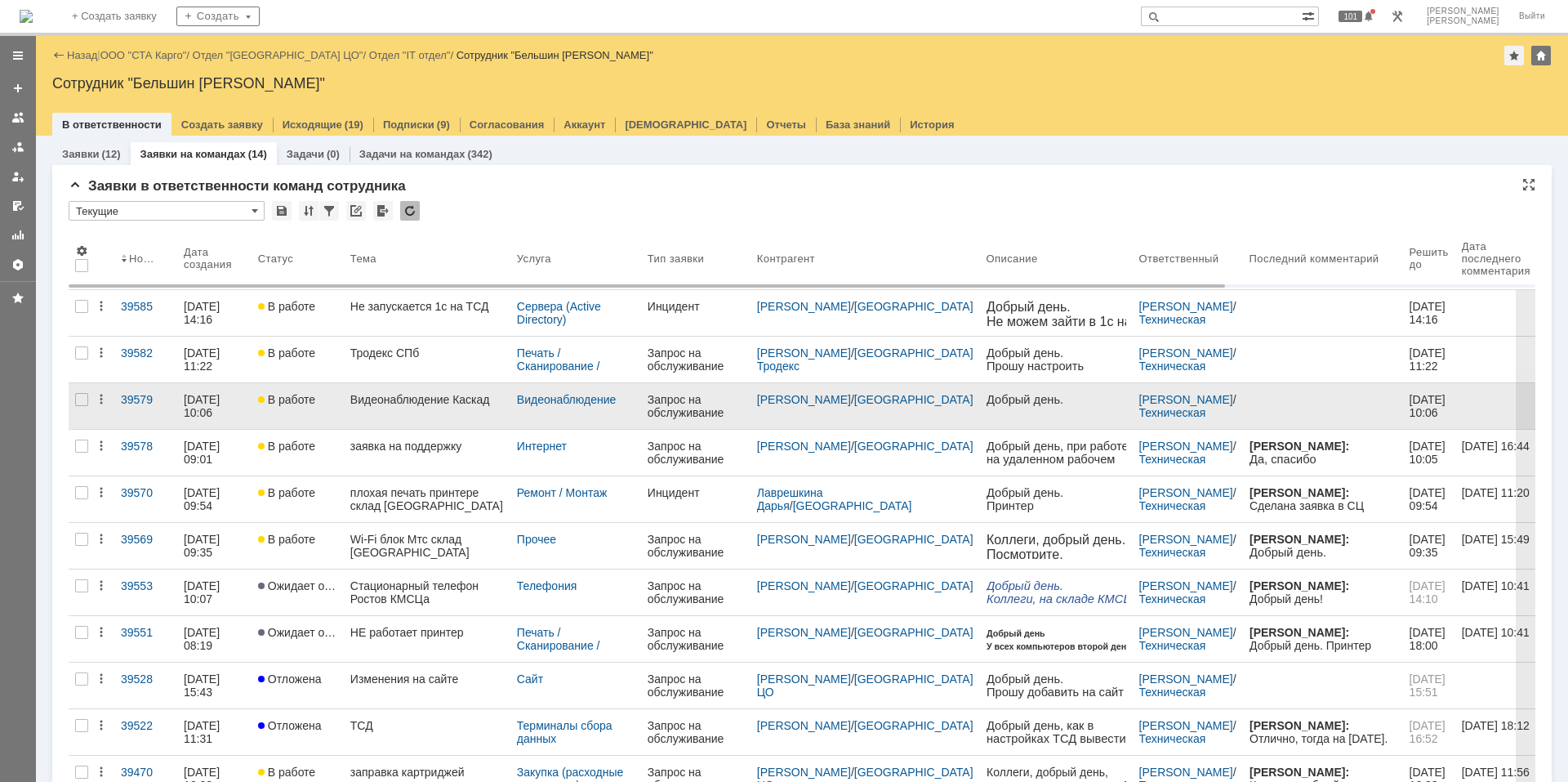
click at [404, 404] on div "Видеонаблюдение Каскад" at bounding box center [427, 399] width 154 height 13
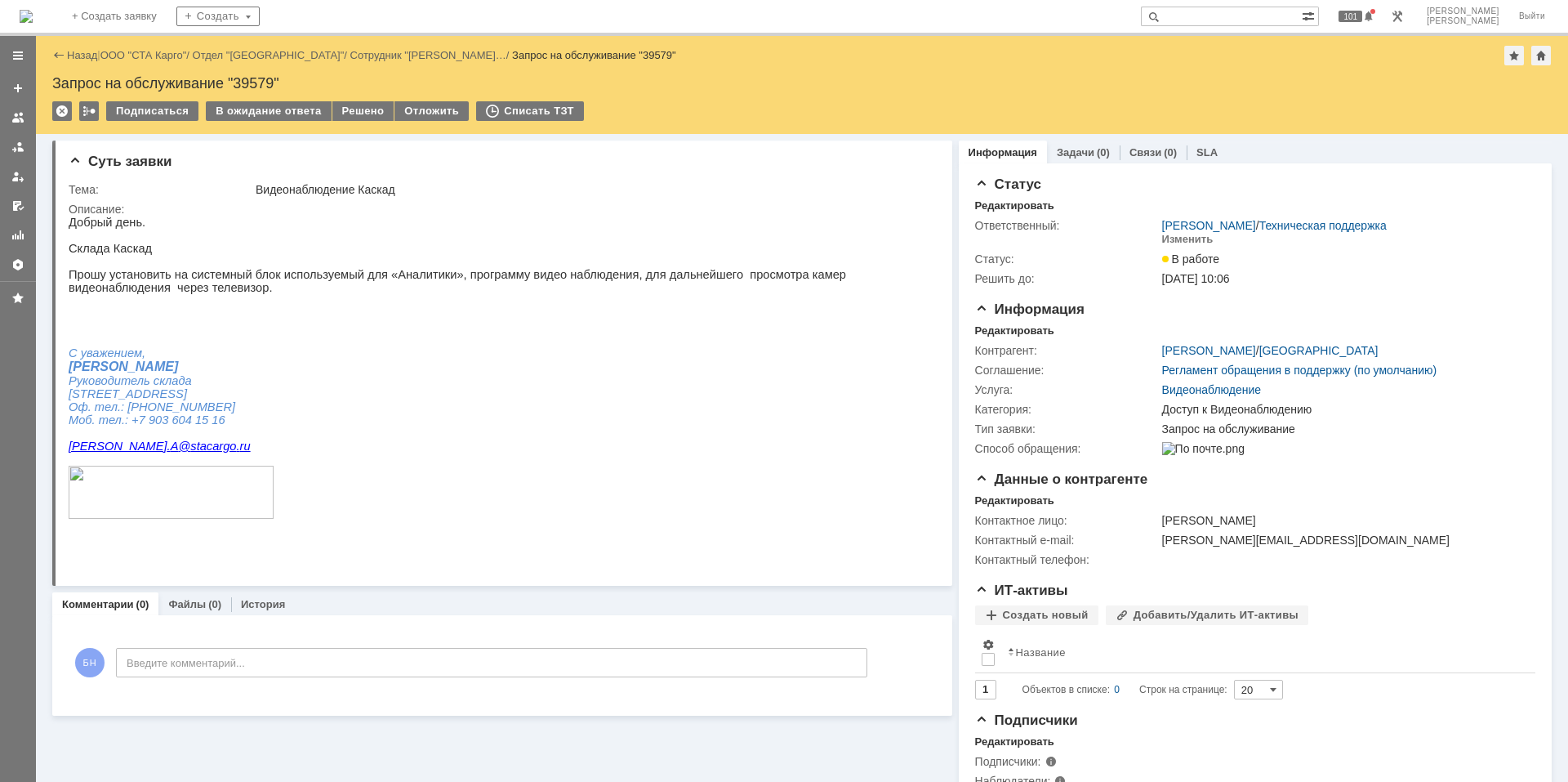
click at [32, 16] on img at bounding box center [26, 15] width 13 height 13
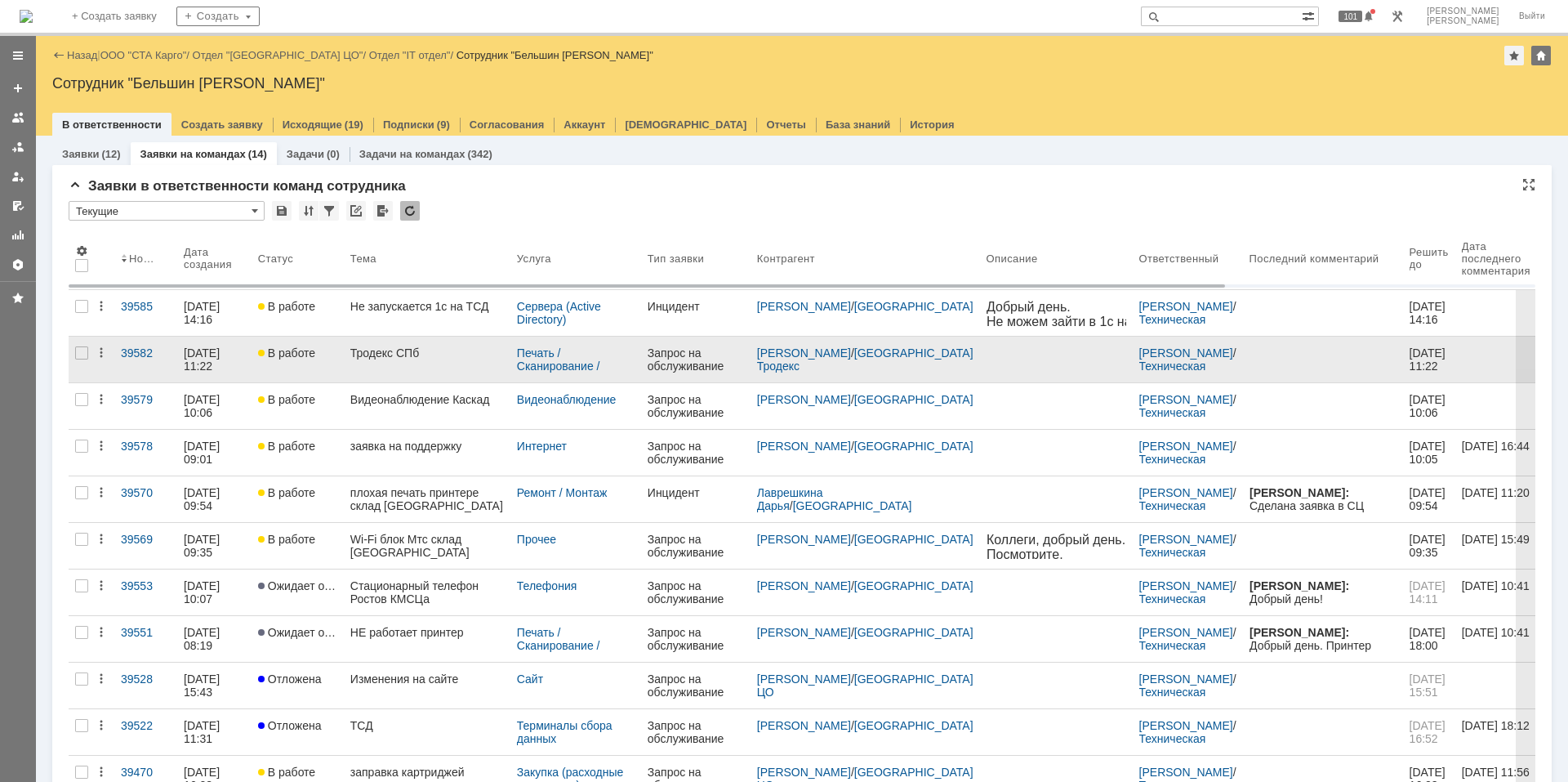
click at [411, 367] on link "Тродекс СПб" at bounding box center [426, 360] width 167 height 46
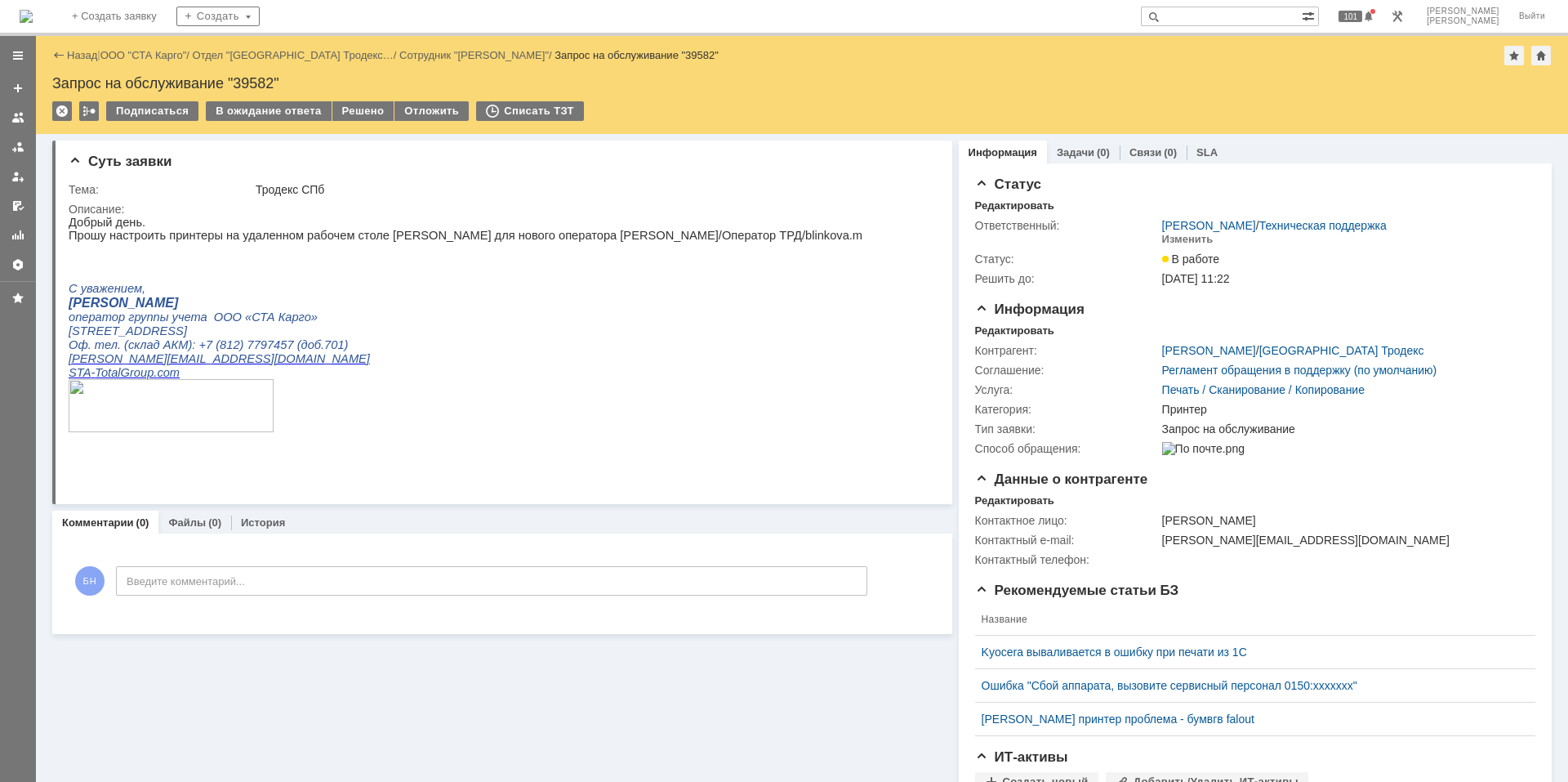
click at [187, 334] on span "Санкт-Петербург, поселок Шушары, Московское шоссе, д. 153" at bounding box center [127, 330] width 119 height 13
click at [32, 23] on img at bounding box center [26, 15] width 13 height 13
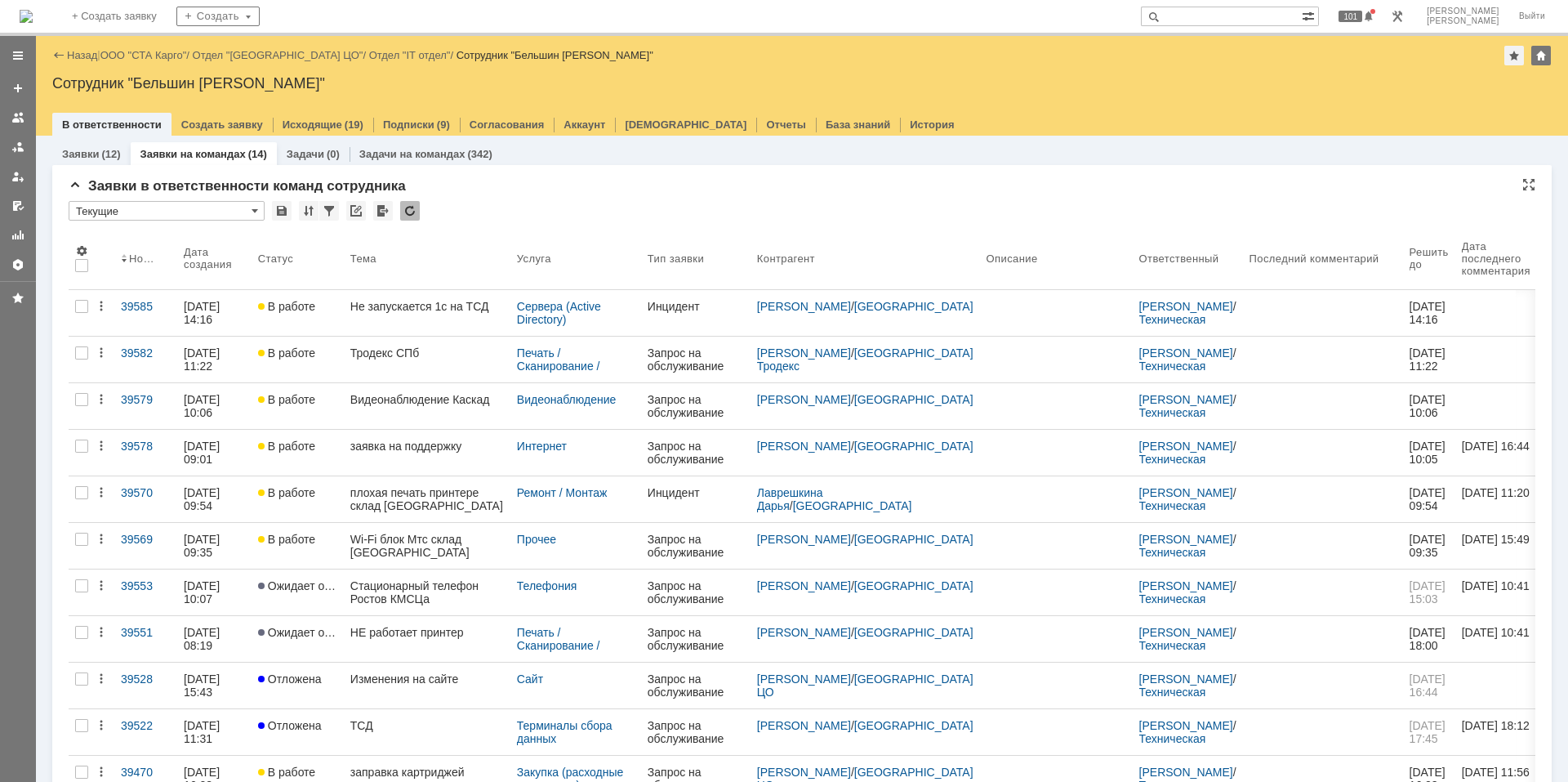
click at [415, 208] on div at bounding box center [409, 210] width 20 height 20
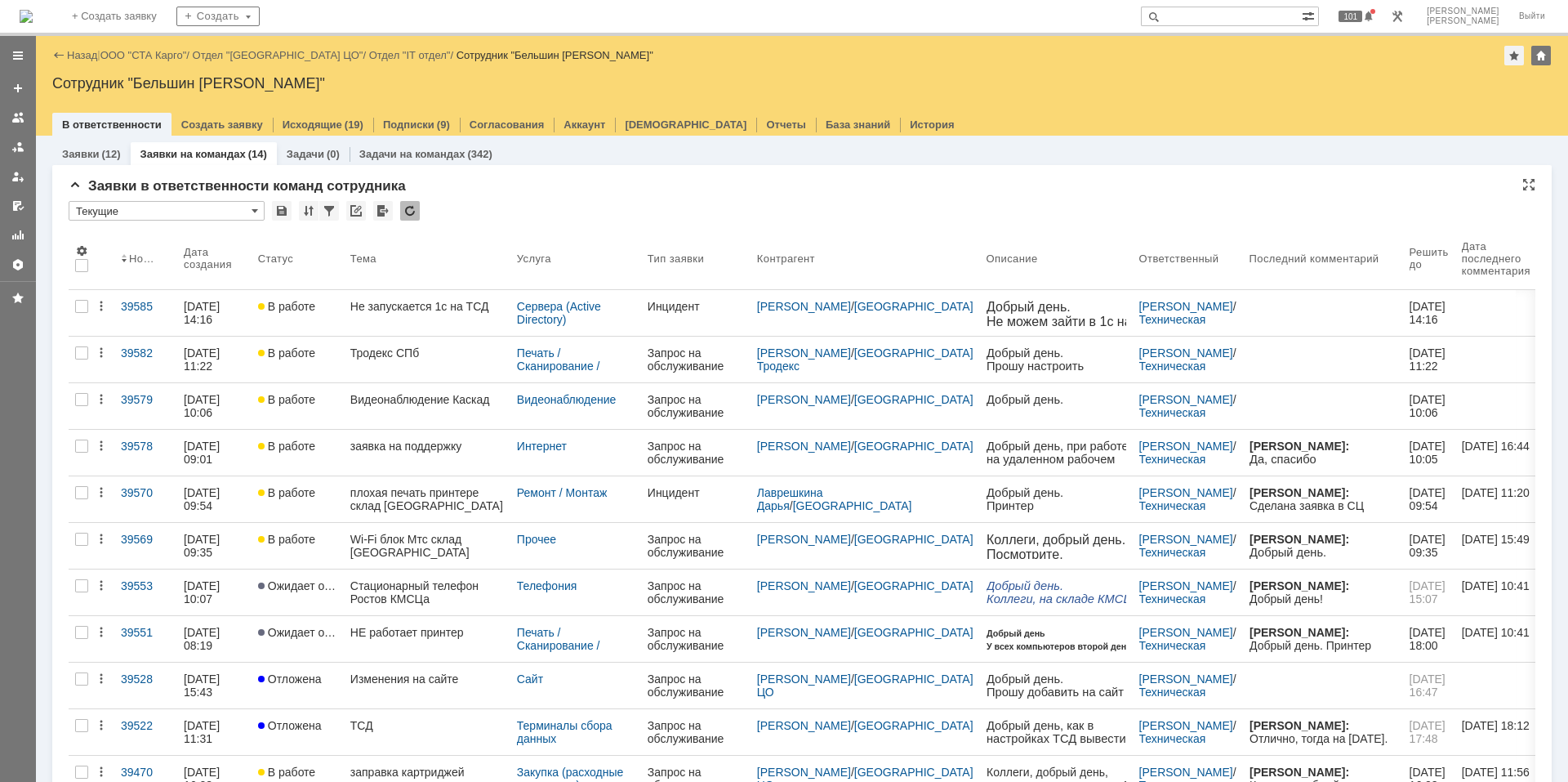
click at [409, 216] on div at bounding box center [409, 210] width 20 height 20
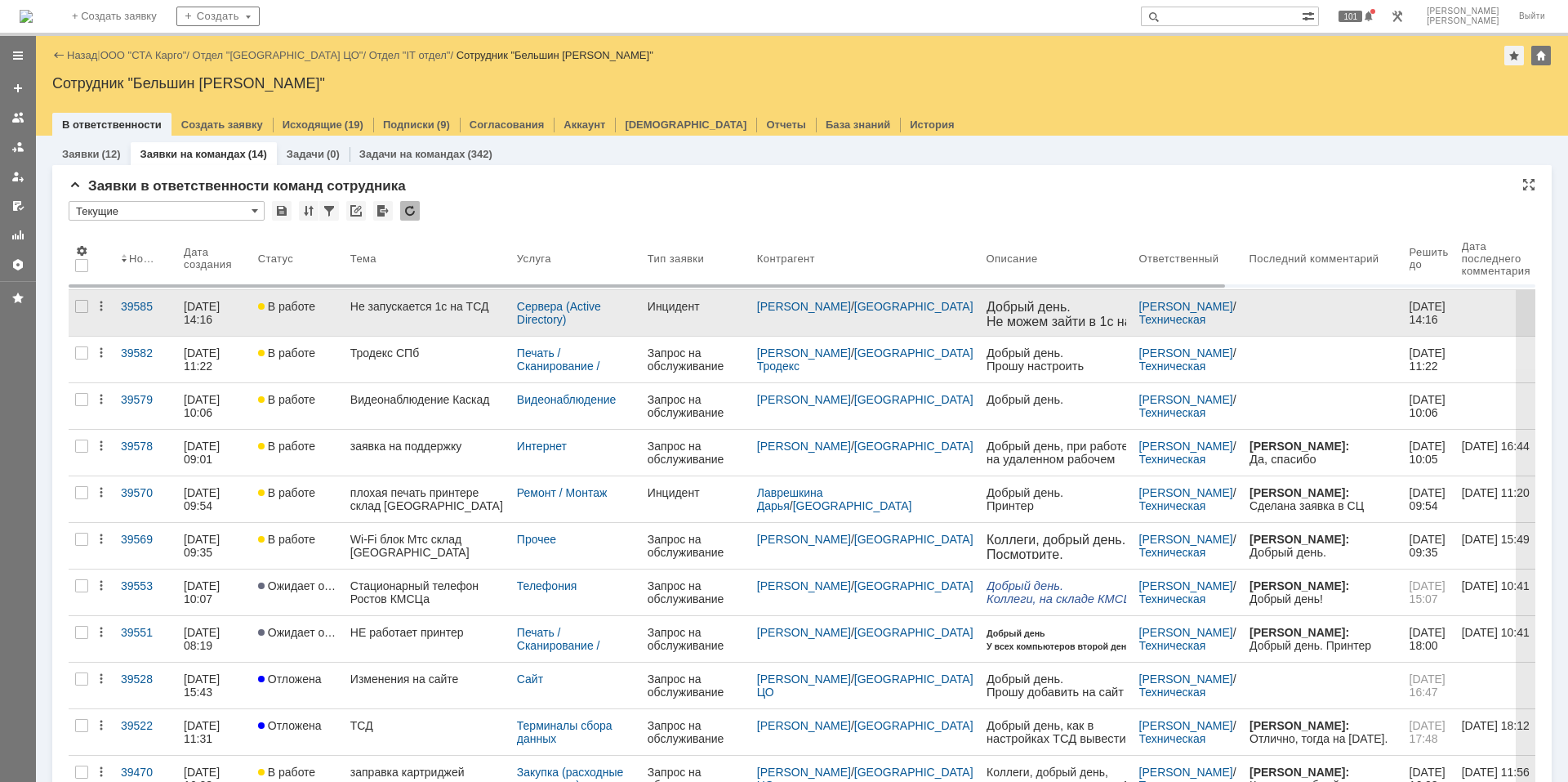
click at [406, 309] on div "Не запускается 1с на ТСД" at bounding box center [427, 306] width 154 height 13
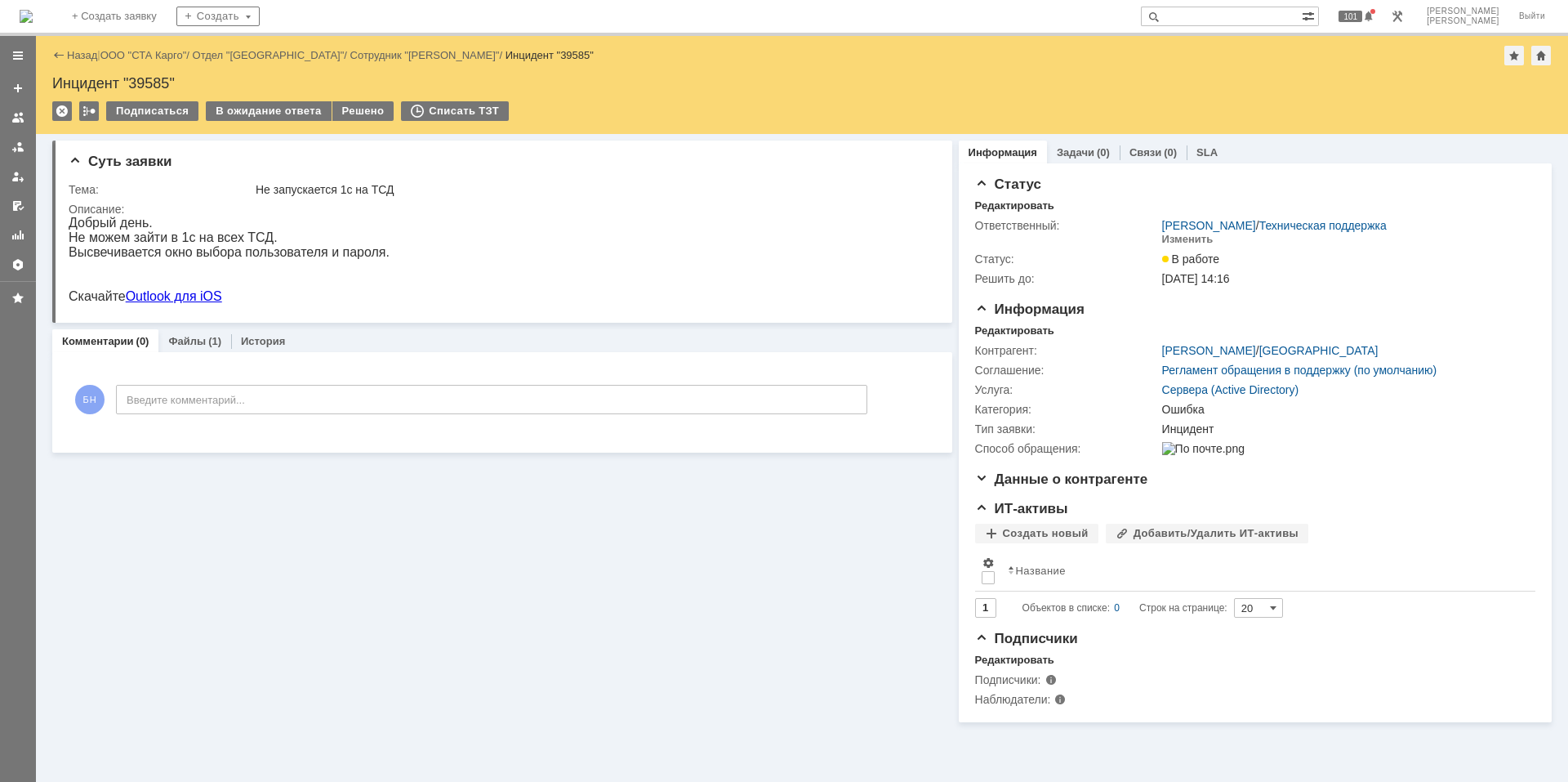
click at [326, 125] on div "Подписаться В ожидание ответа Решено Списать ТЗТ" at bounding box center [802, 119] width 1500 height 34
click at [354, 98] on div "Назад | ООО "СТА Карго" / Отдел "Краснодар" / Сотрудник "Кузнецов Юрий" / Инцид…" at bounding box center [802, 85] width 1532 height 98
click at [344, 121] on td "Решено" at bounding box center [364, 112] width 63 height 21
click at [346, 112] on div "Решено" at bounding box center [363, 111] width 62 height 20
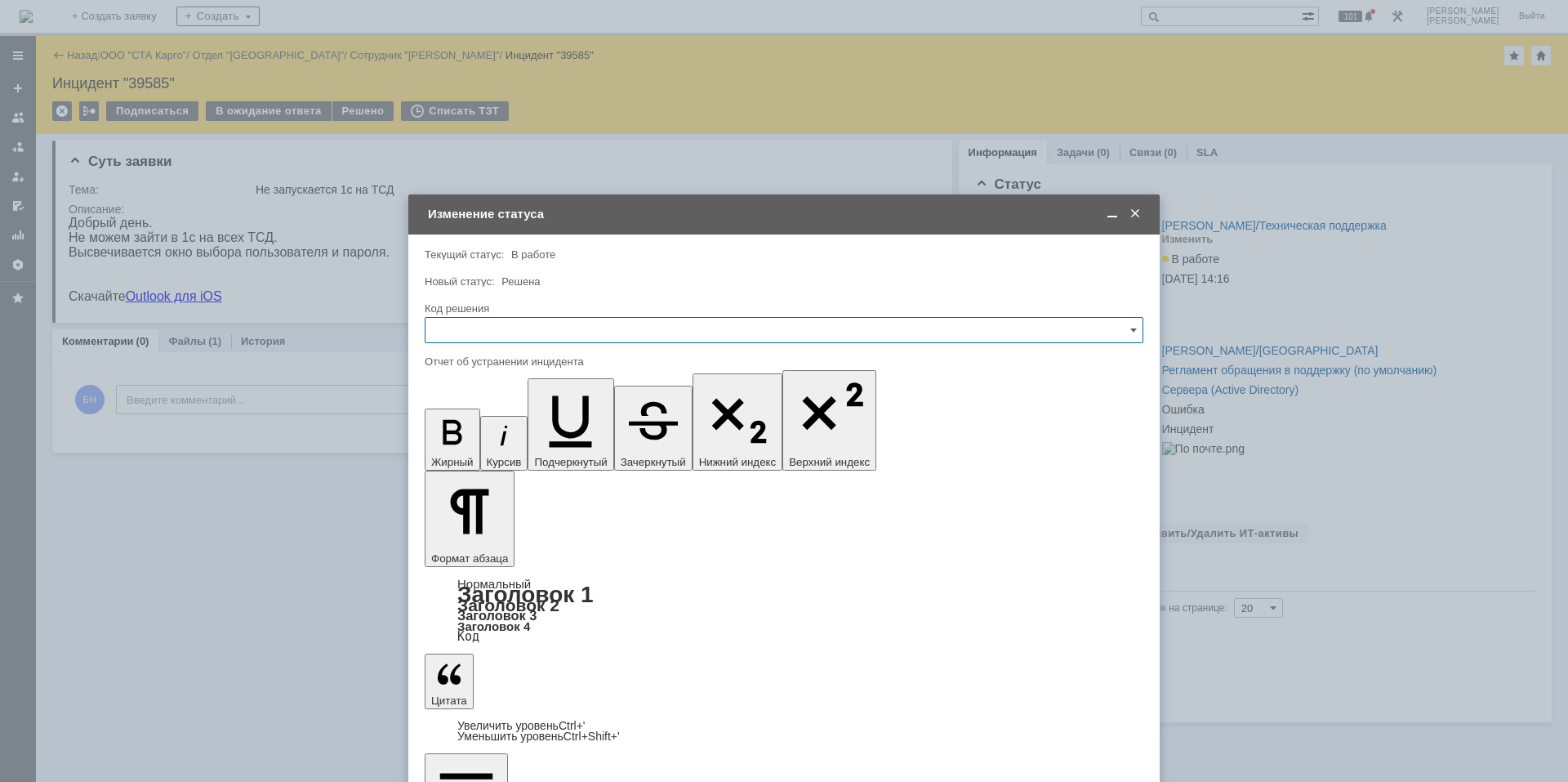
click at [507, 318] on input "text" at bounding box center [784, 330] width 719 height 26
click at [486, 553] on span "Решено" at bounding box center [784, 549] width 697 height 13
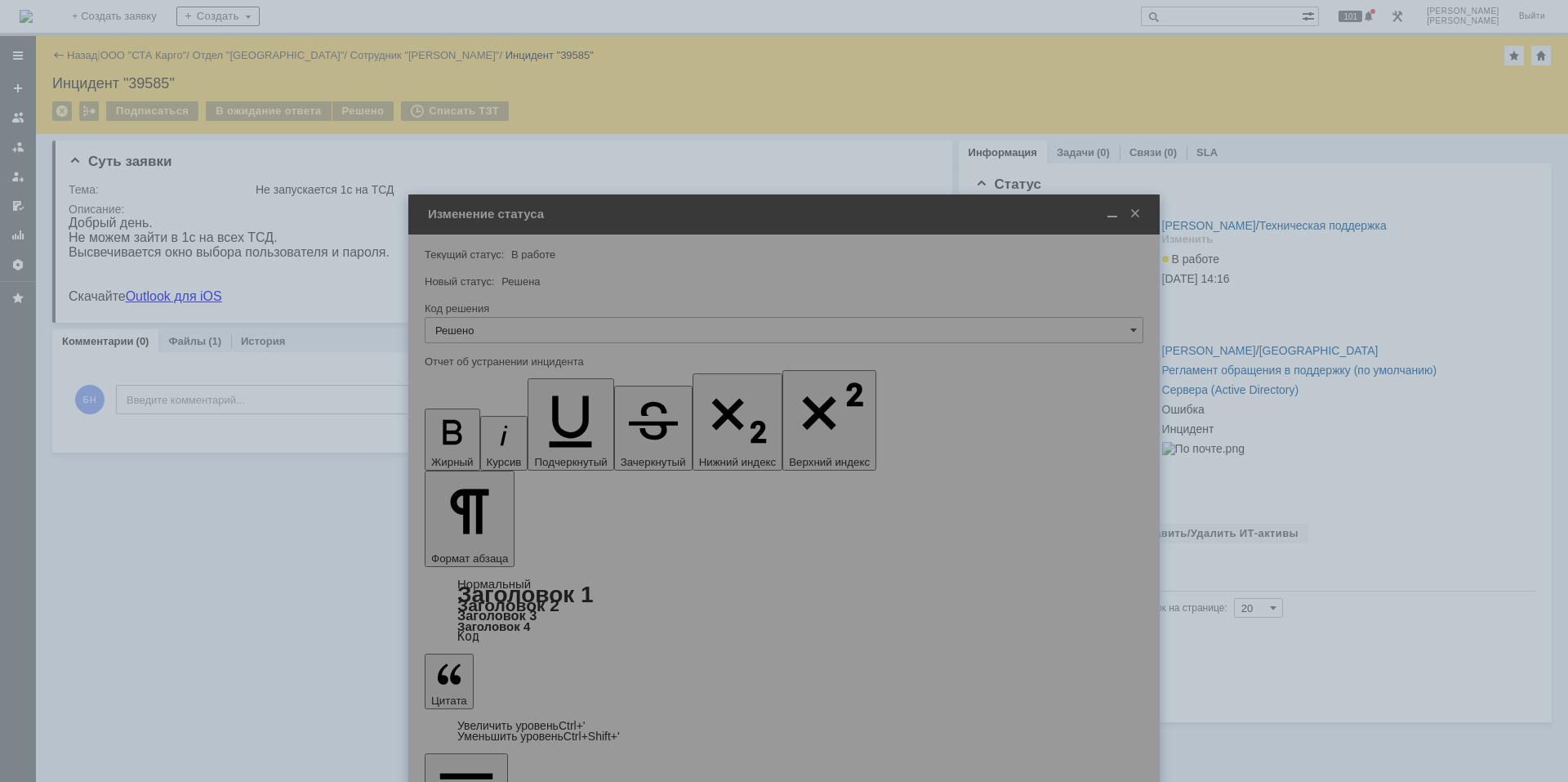
type input "Решено"
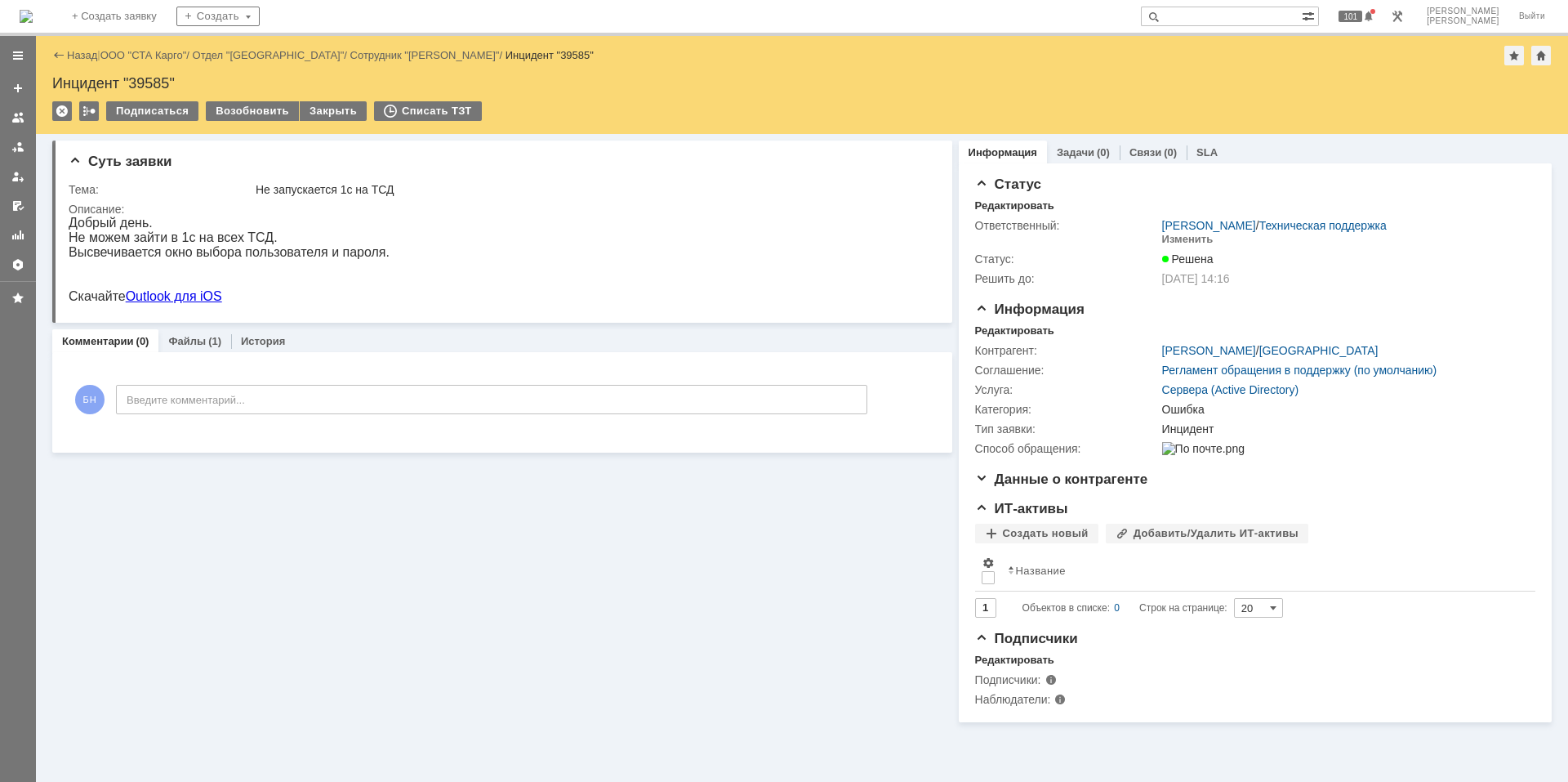
click at [32, 16] on img at bounding box center [26, 15] width 13 height 13
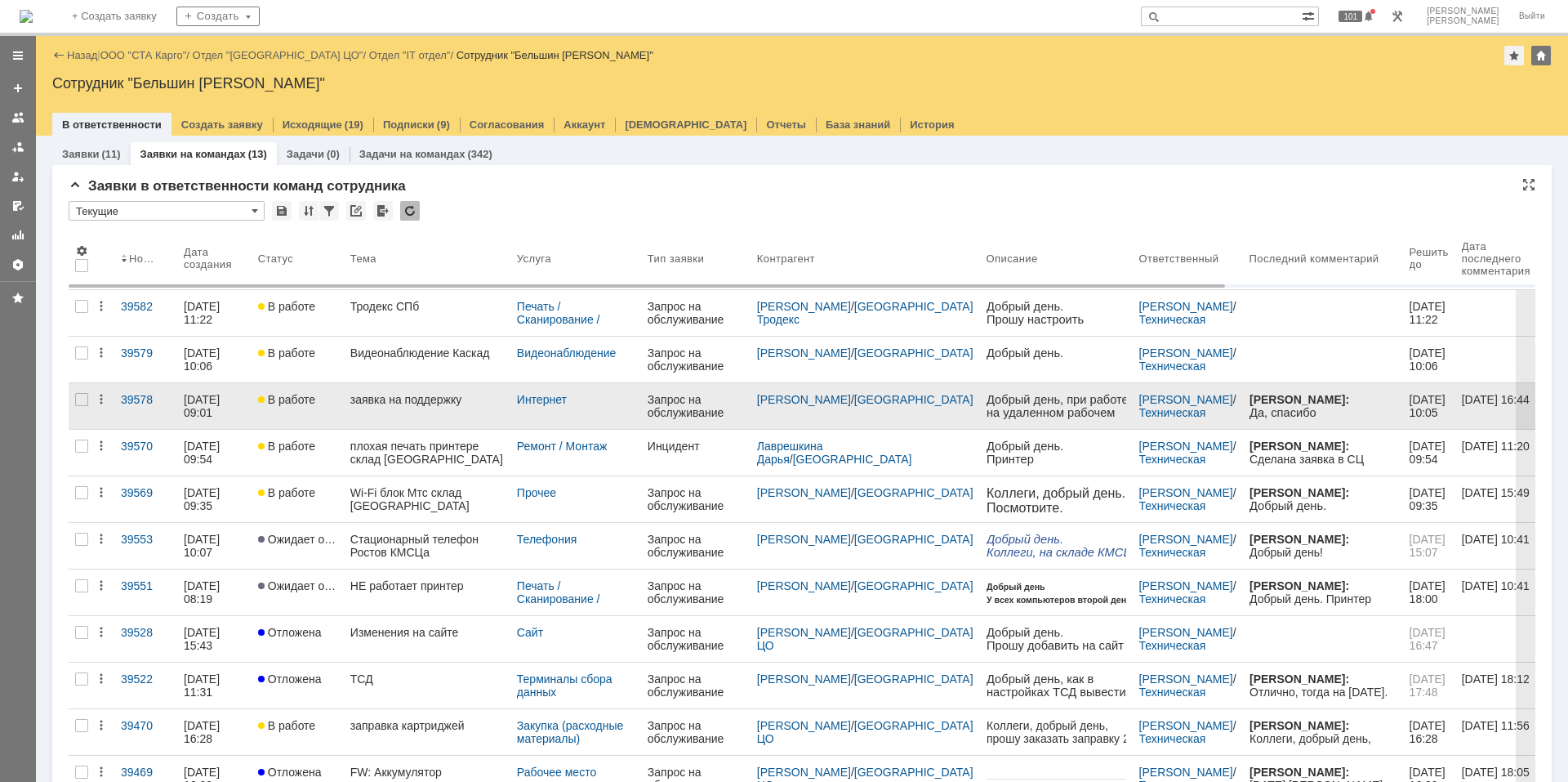
click at [432, 418] on link "заявка на поддержку" at bounding box center [426, 406] width 167 height 46
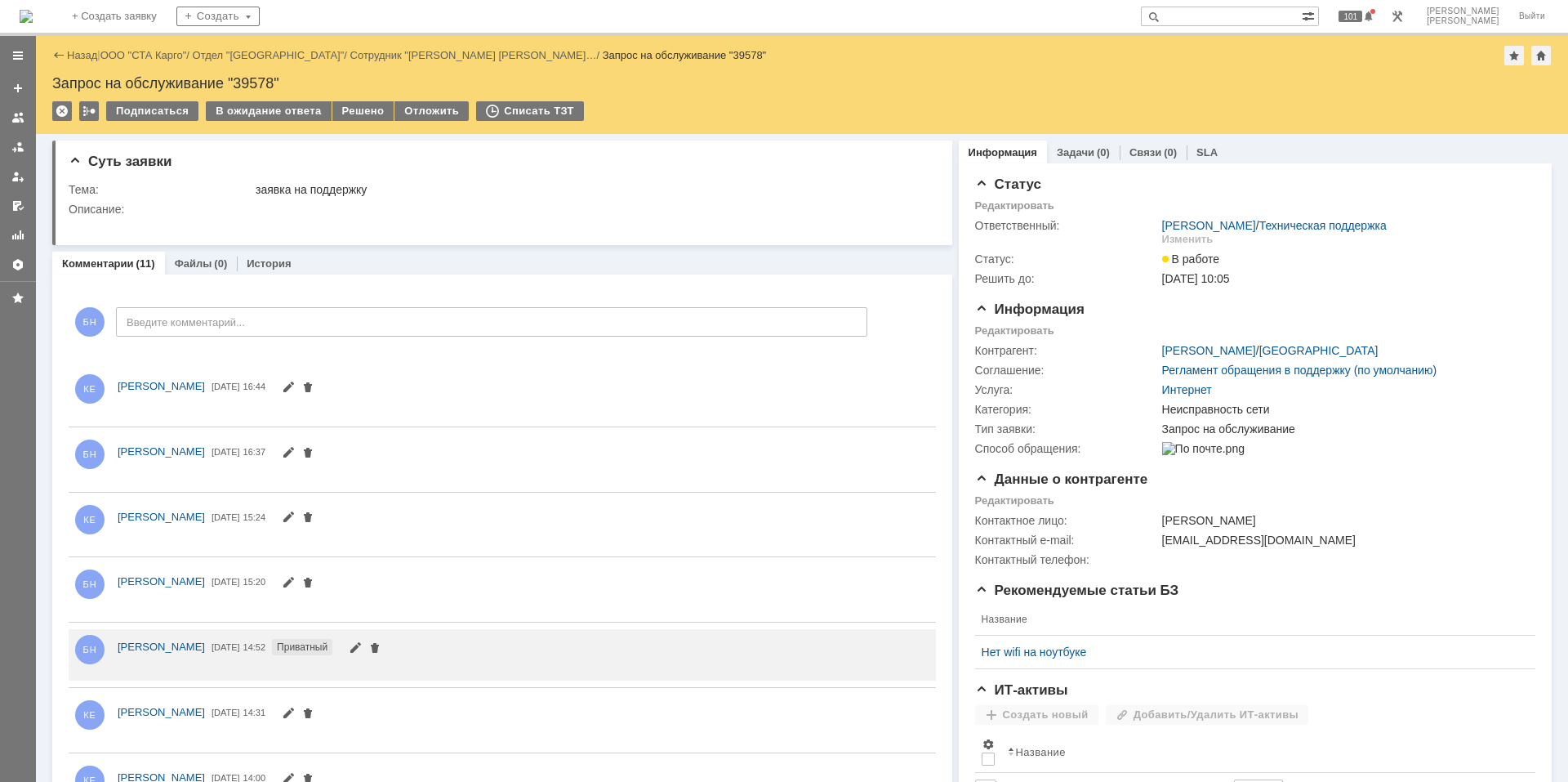
click at [32, 23] on img at bounding box center [26, 15] width 13 height 13
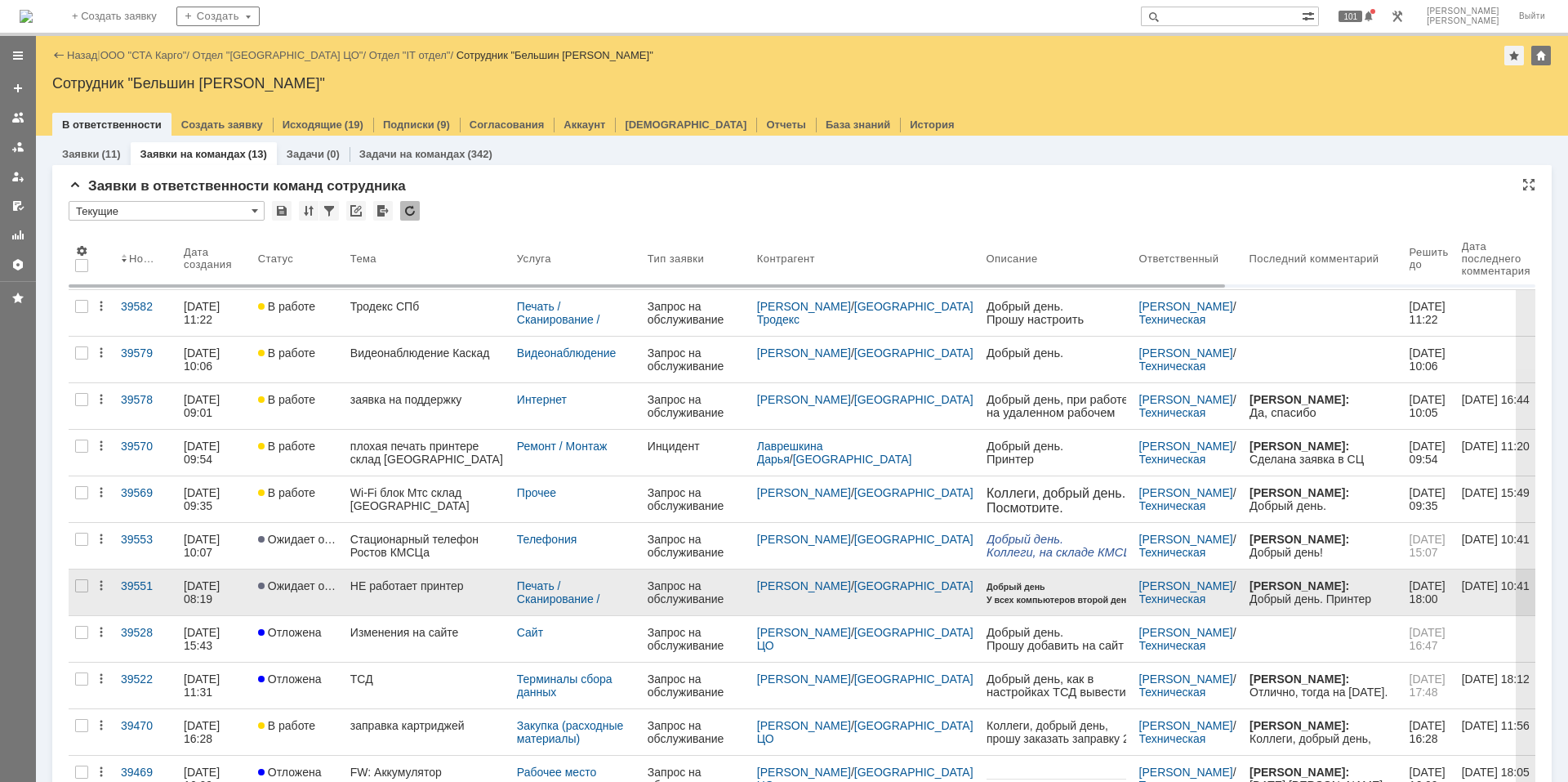
click at [384, 592] on link "НЕ работает принтер" at bounding box center [426, 592] width 167 height 46
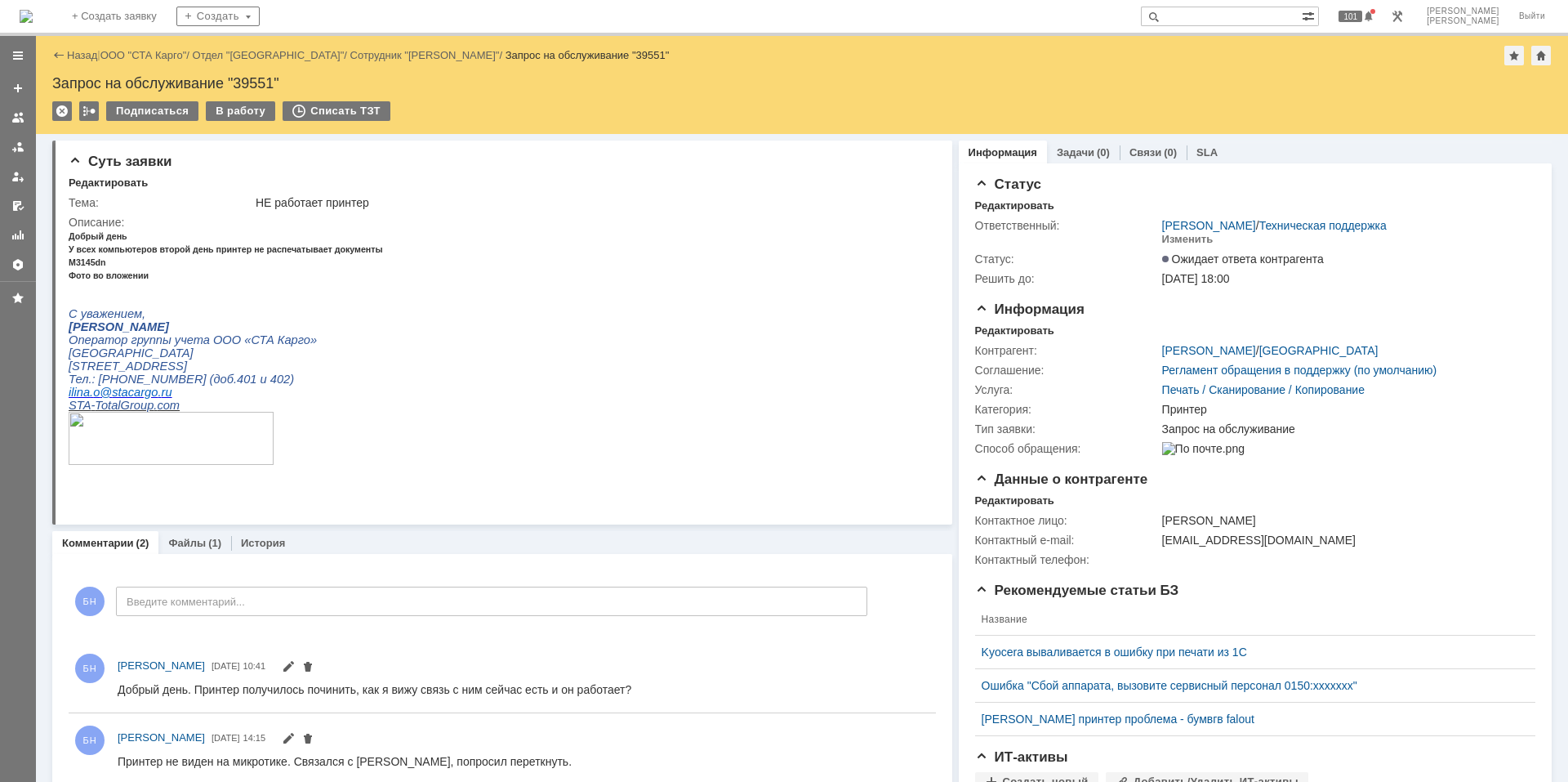
click at [32, 15] on img at bounding box center [26, 15] width 13 height 13
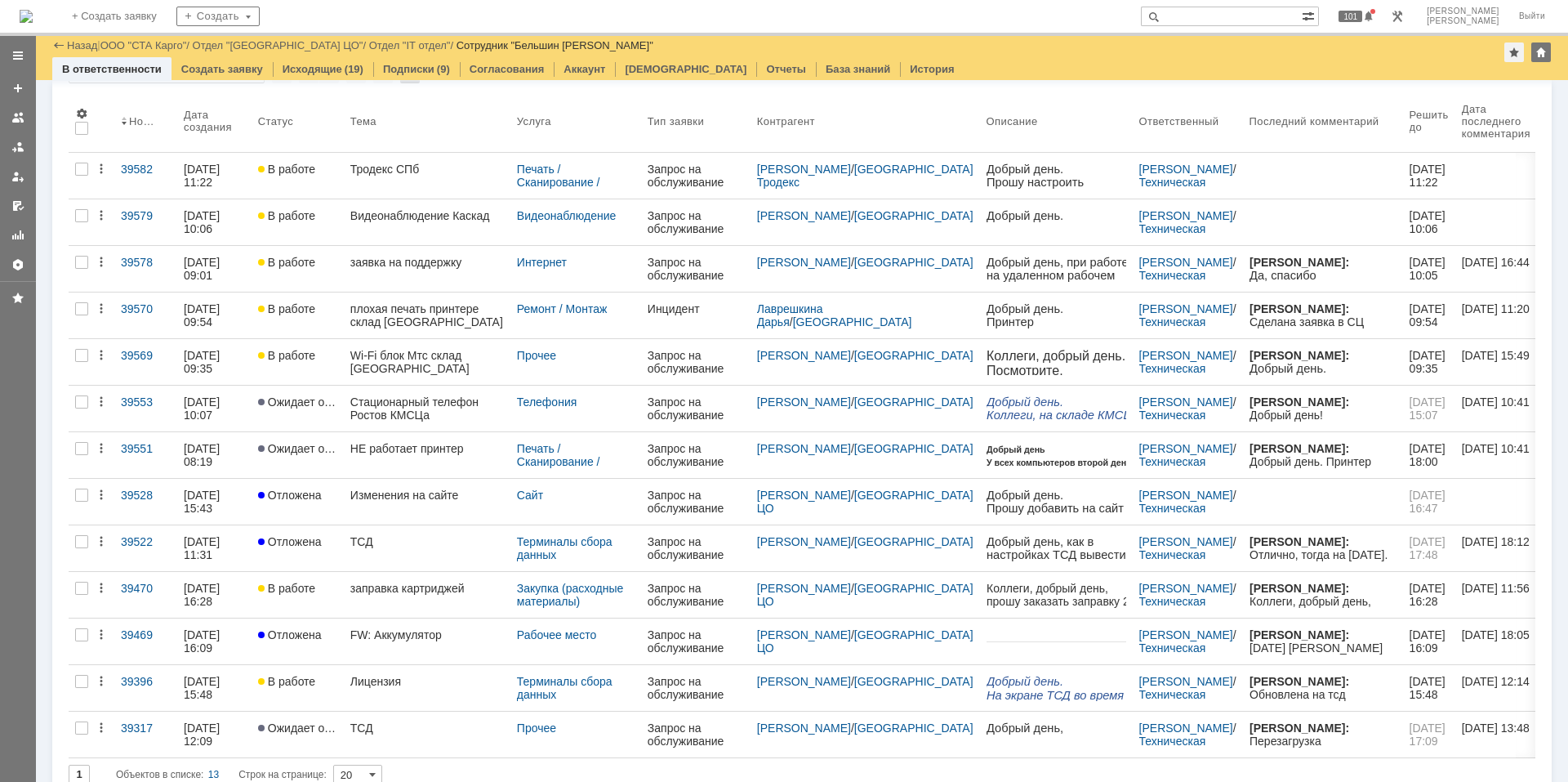
click at [32, 15] on img at bounding box center [26, 15] width 13 height 13
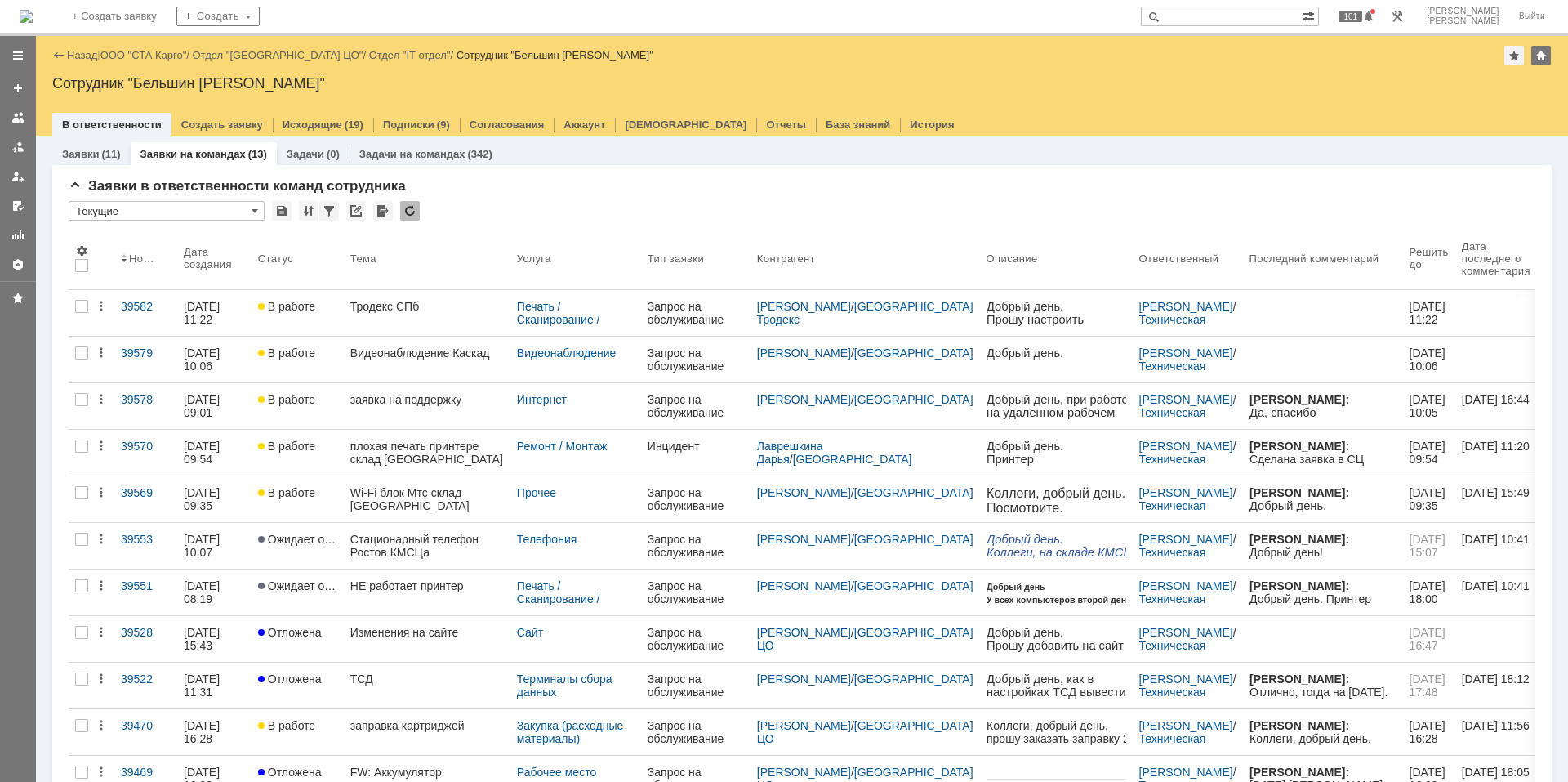
click at [32, 15] on img at bounding box center [26, 15] width 13 height 13
